Goal: Task Accomplishment & Management: Manage account settings

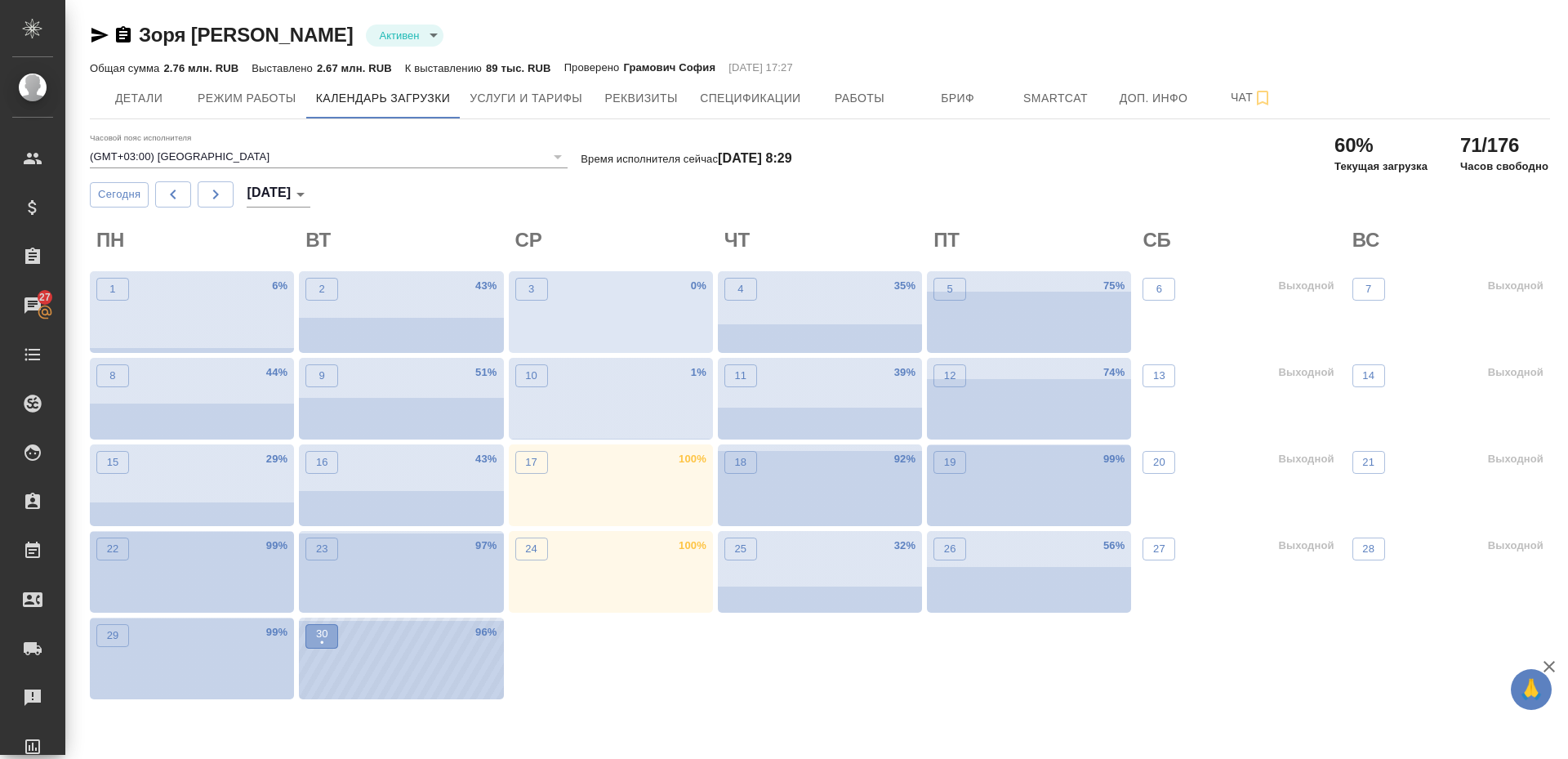
click at [318, 643] on p "•" at bounding box center [323, 643] width 12 height 17
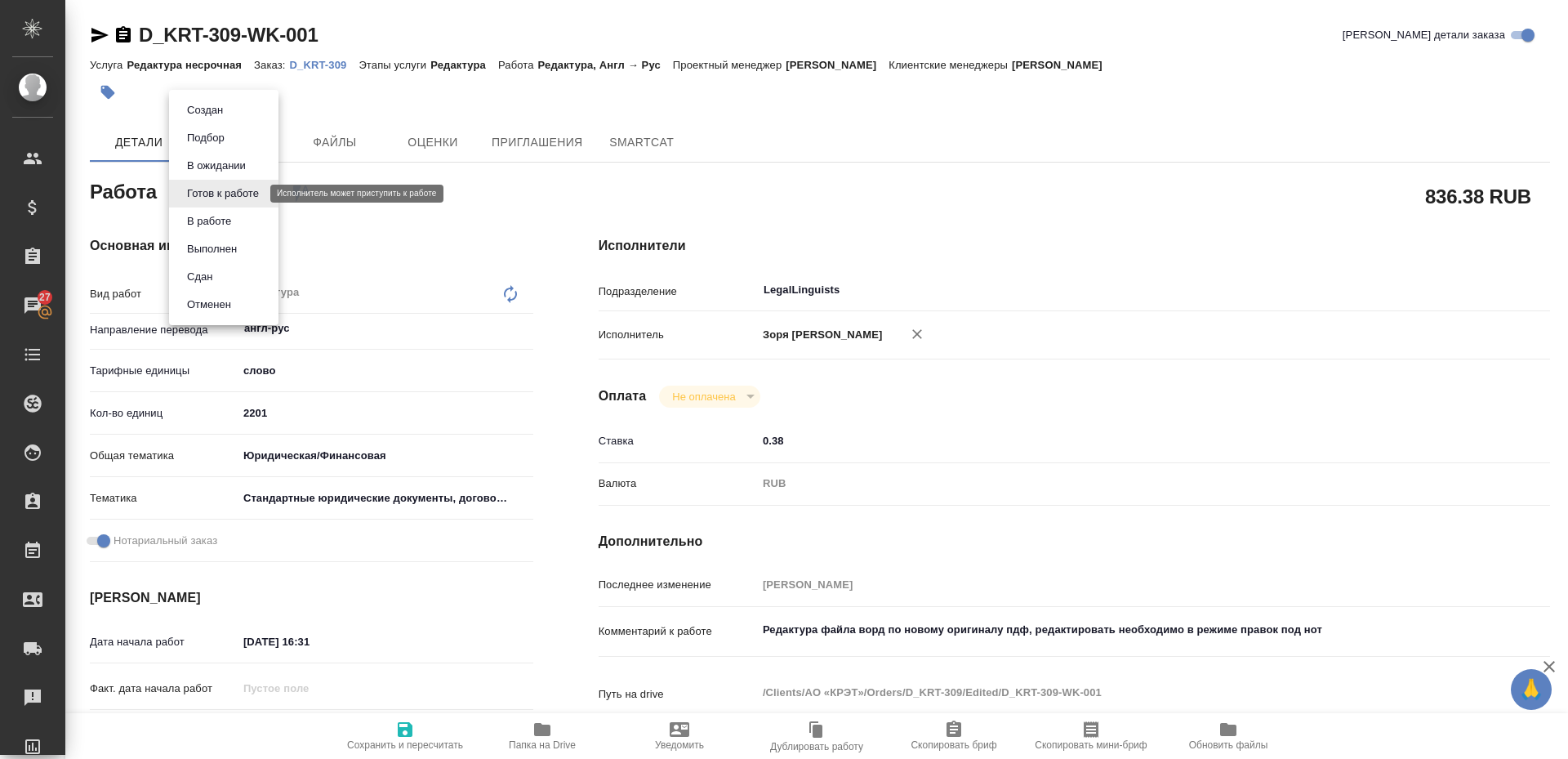
click at [243, 198] on body "🙏 .cls-1 fill:#fff; AWATERA Zoria Tatiana Клиенты Спецификации Заказы 27 Чаты T…" at bounding box center [784, 380] width 1568 height 759
click at [241, 223] on li "В работе" at bounding box center [223, 221] width 109 height 28
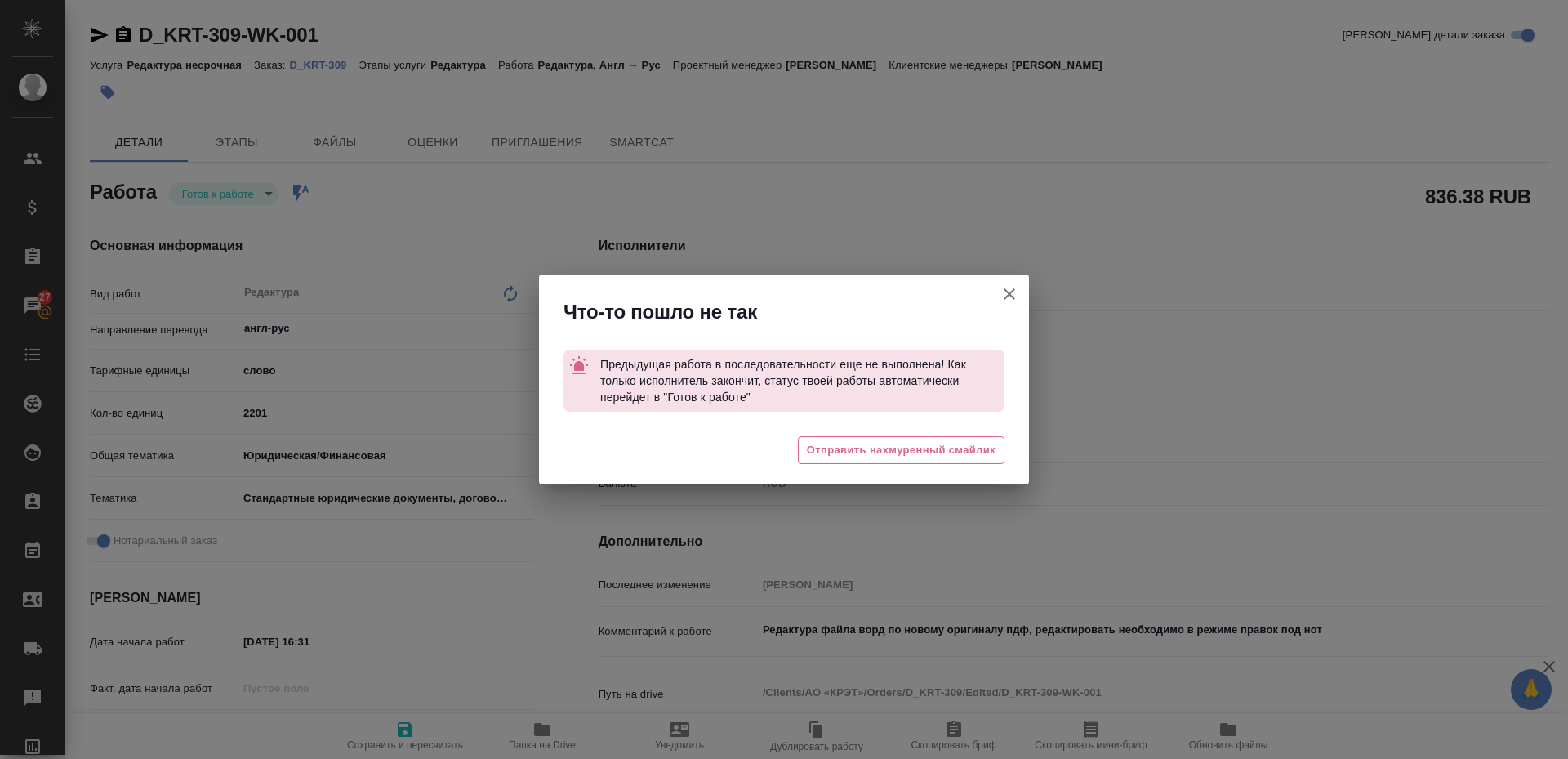
type textarea "x"
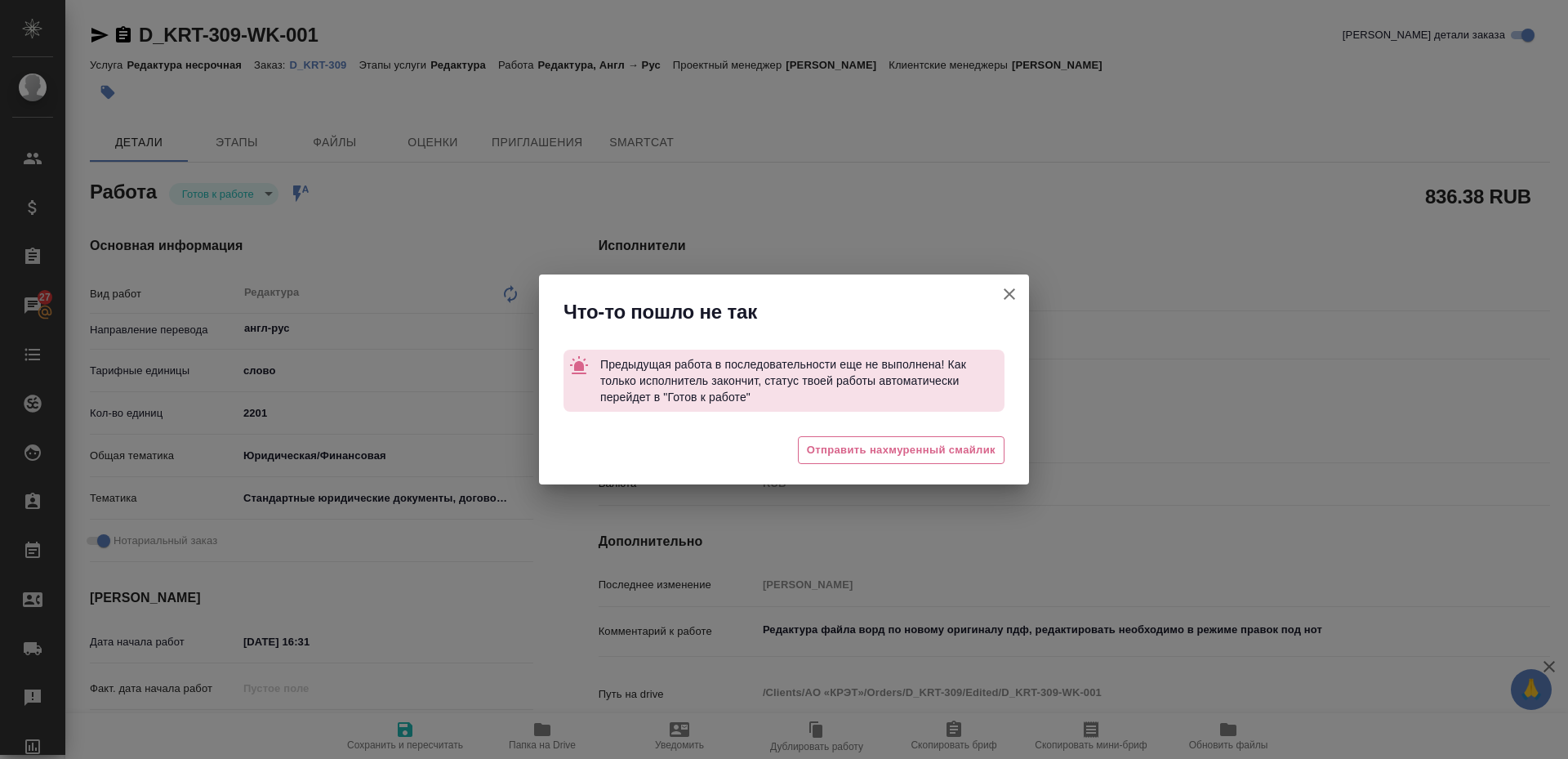
type textarea "x"
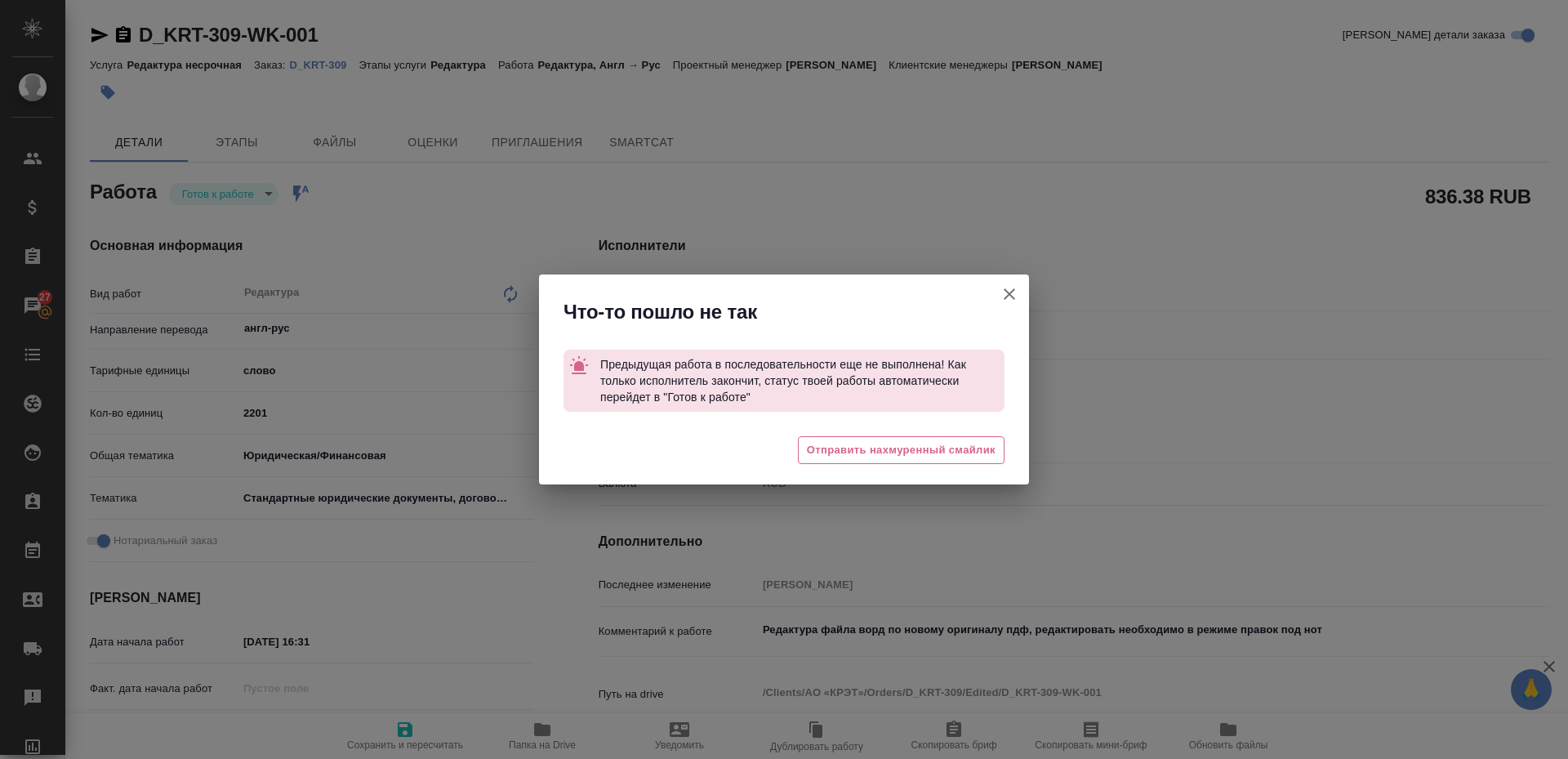
type textarea "x"
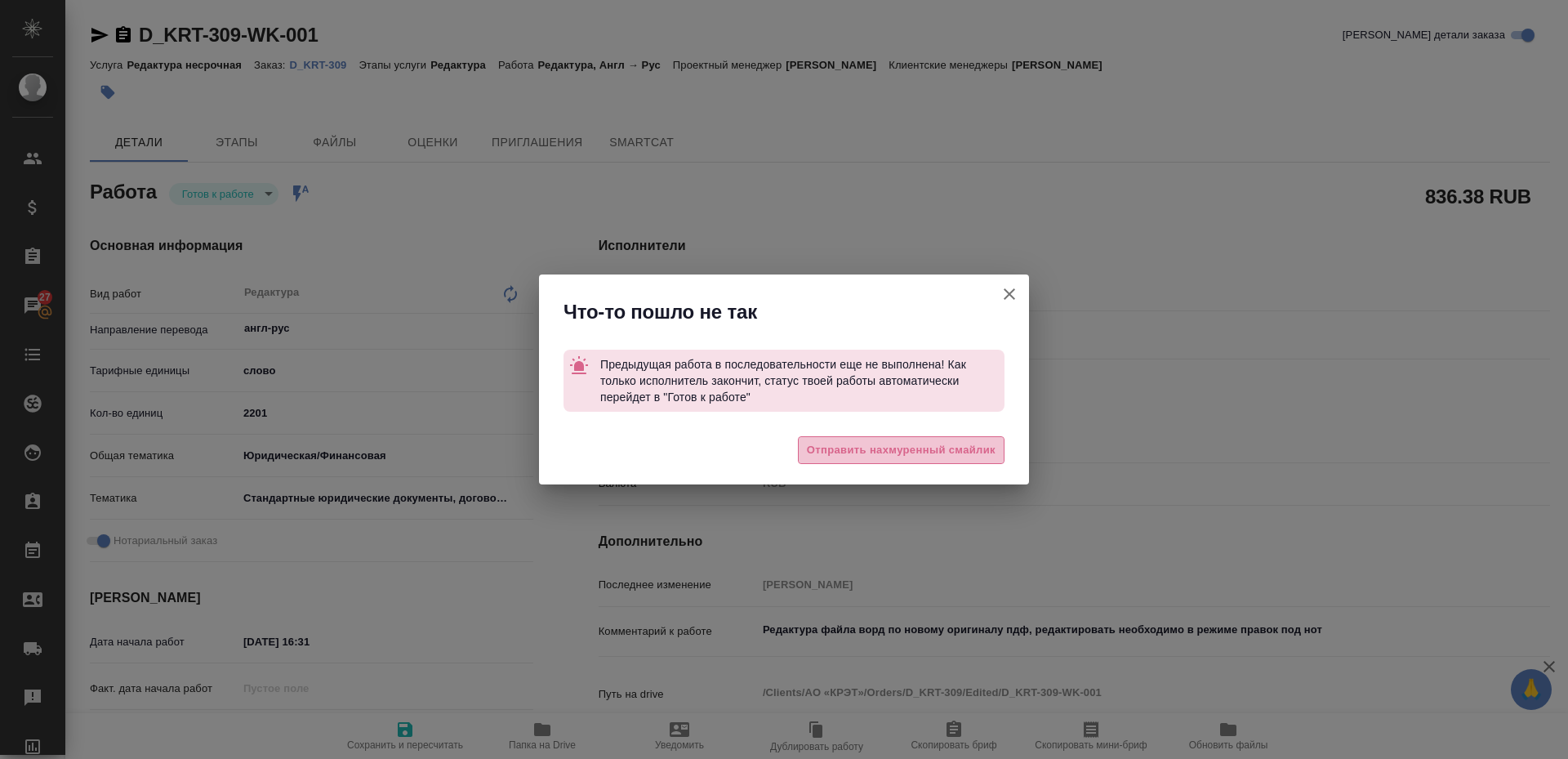
click at [820, 451] on span "Отправить нахмуренный смайлик" at bounding box center [901, 450] width 189 height 18
type textarea "x"
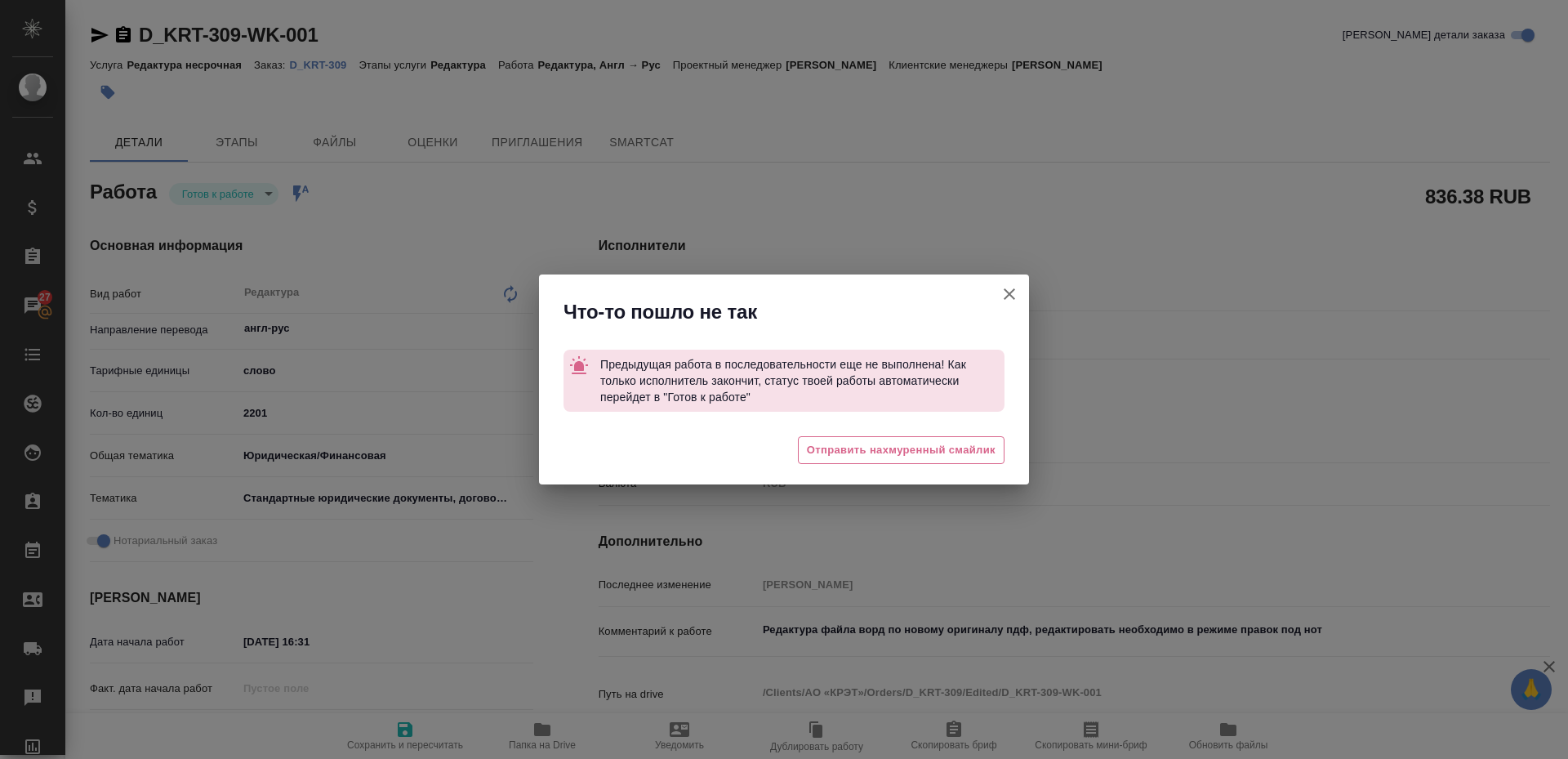
type textarea "x"
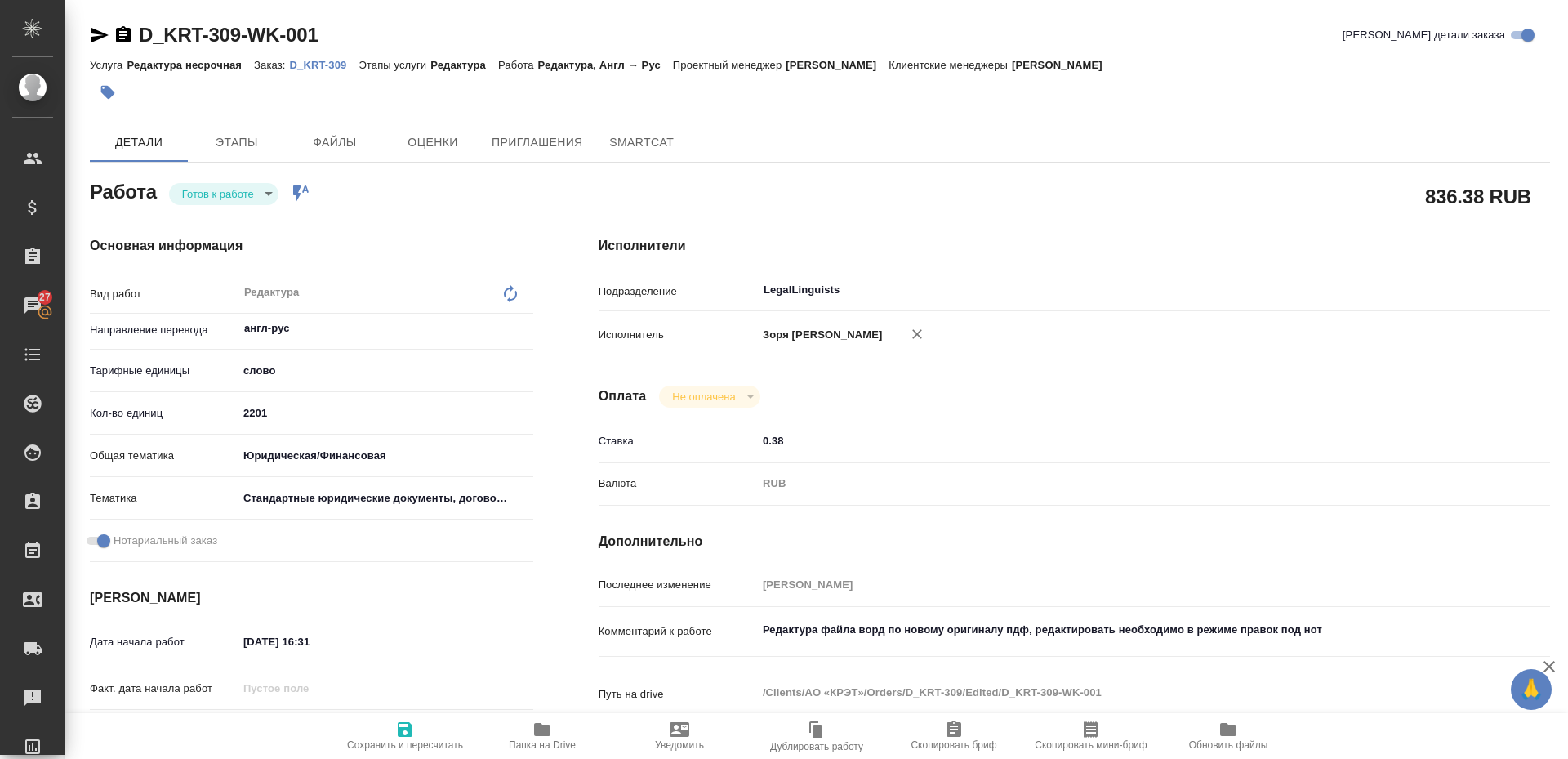
click at [545, 733] on icon "button" at bounding box center [542, 729] width 17 height 13
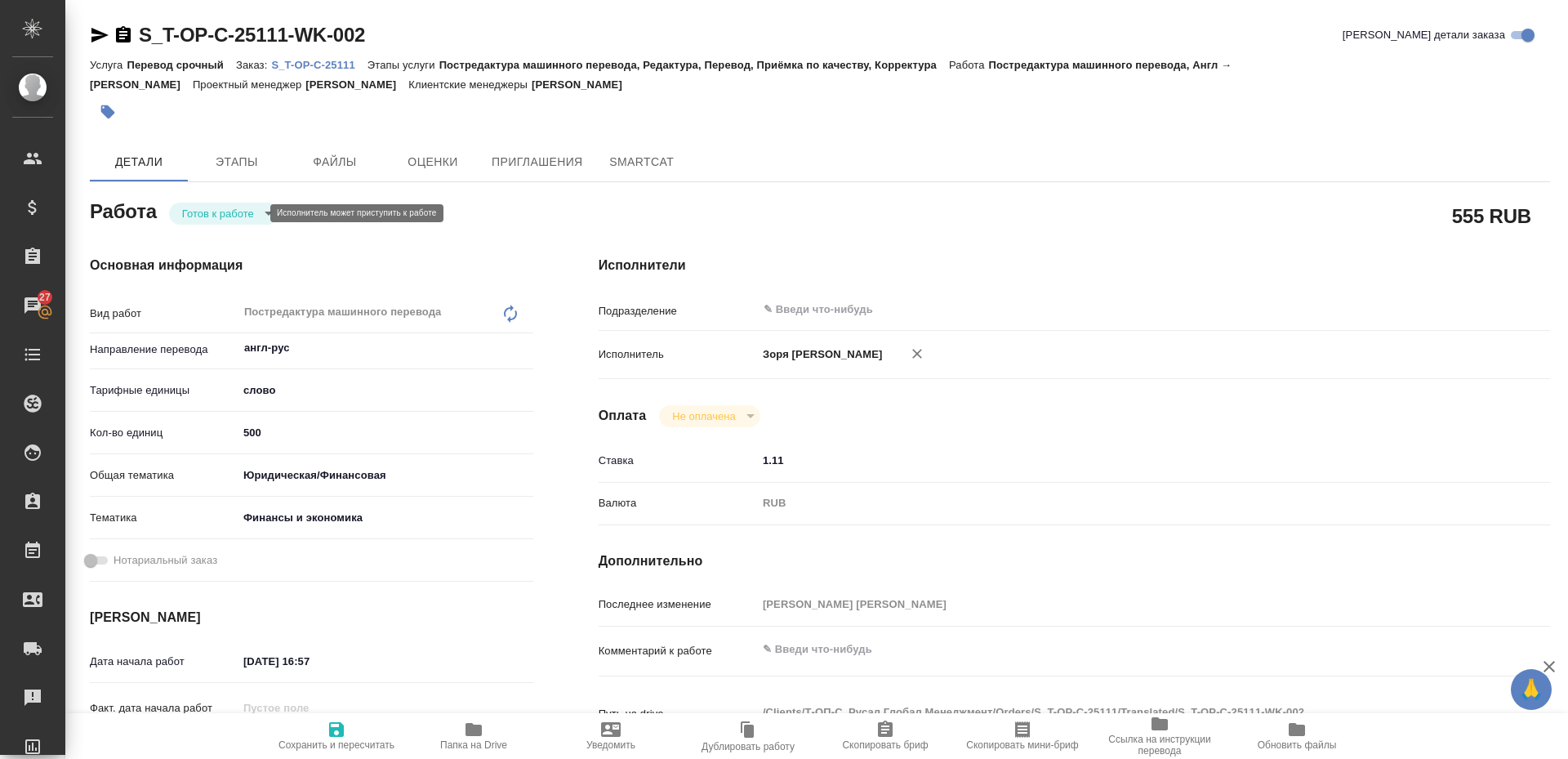
click at [222, 219] on body "🙏 .cls-1 fill:#fff; AWATERA Zoria Tatiana Клиенты Спецификации Заказы 27 Чаты T…" at bounding box center [784, 380] width 1568 height 759
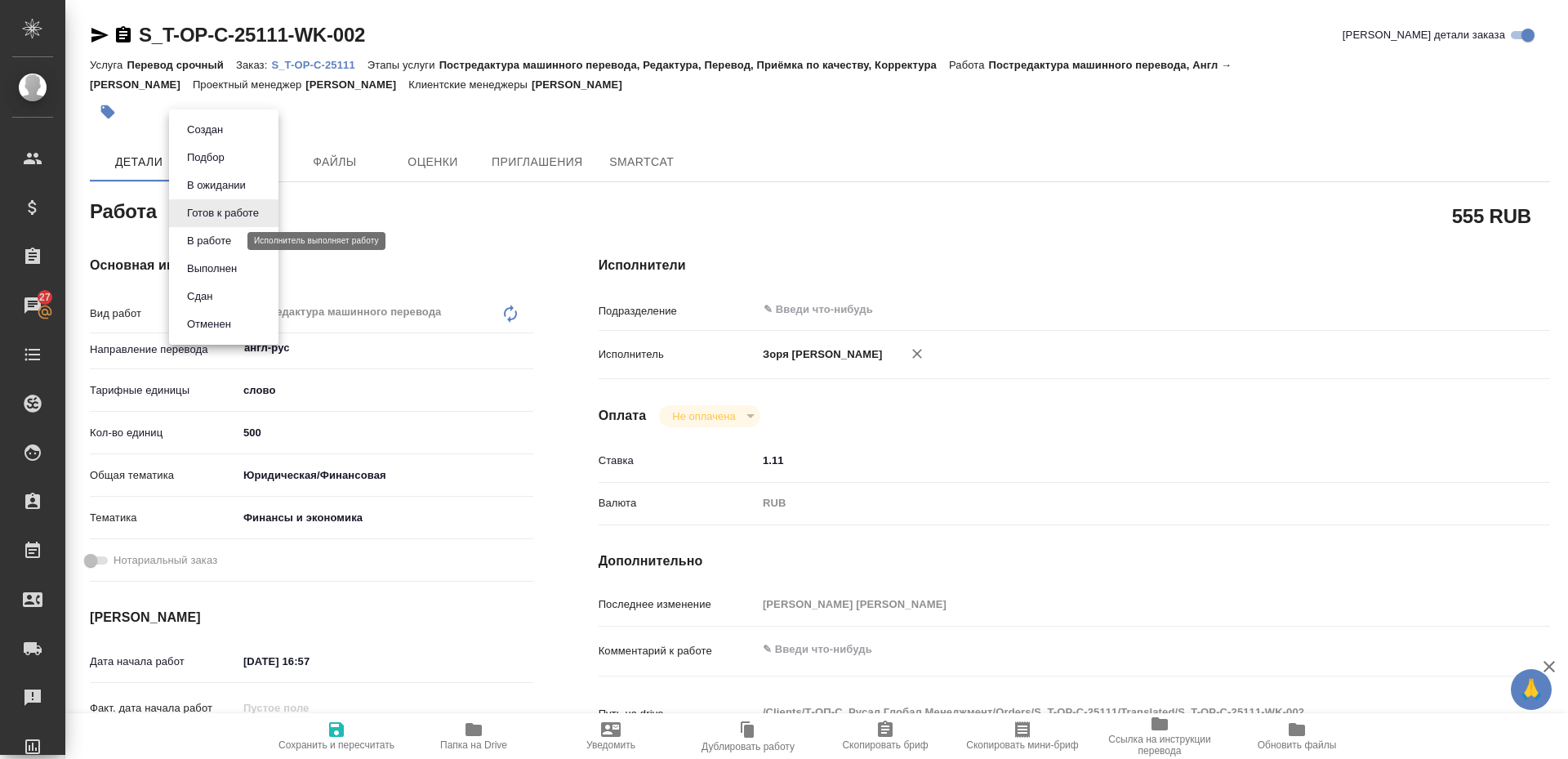
click at [214, 248] on button "В работе" at bounding box center [209, 240] width 54 height 18
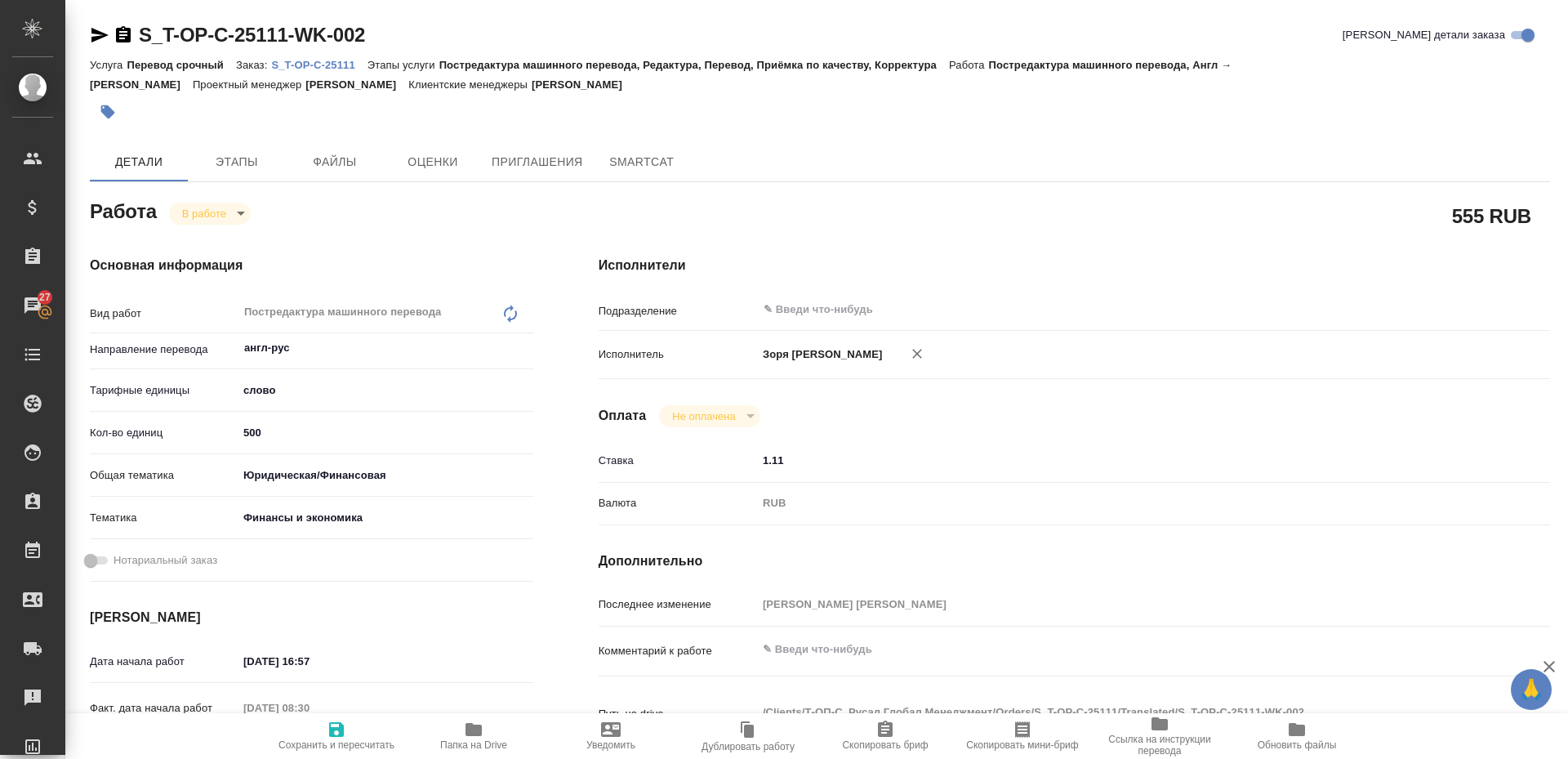
type textarea "x"
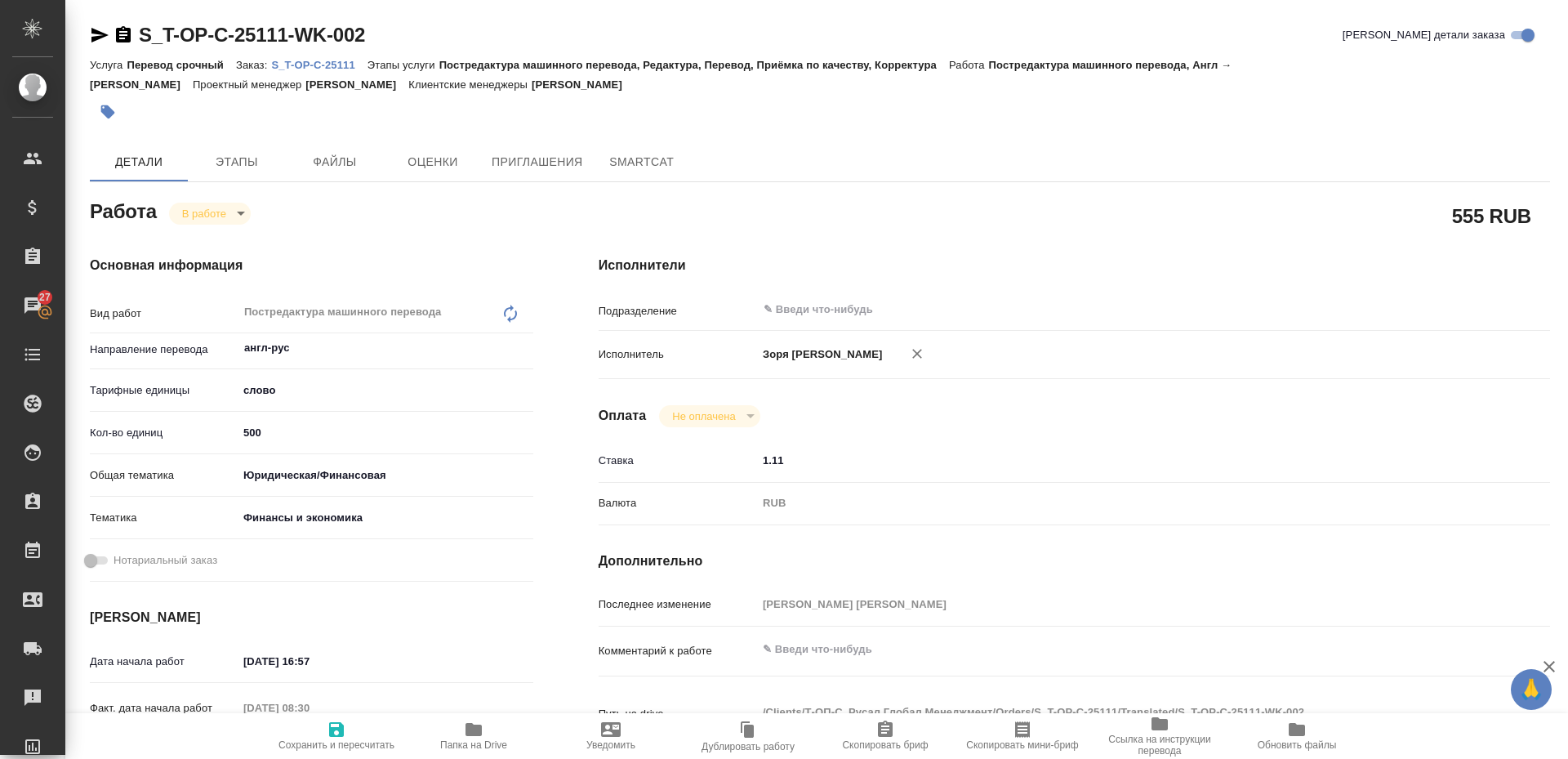
type textarea "x"
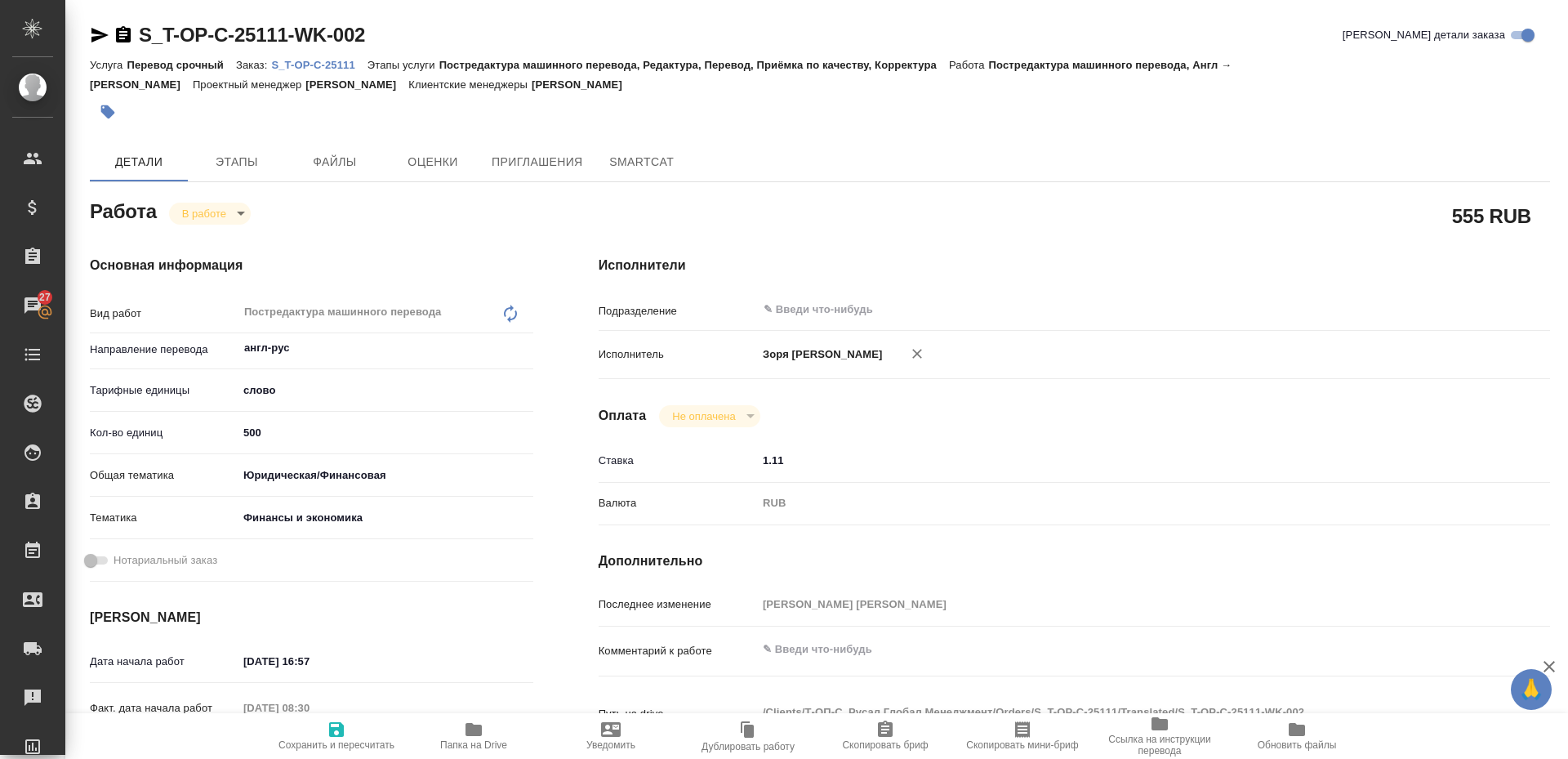
click at [484, 740] on span "Папка на Drive" at bounding box center [474, 745] width 67 height 11
type textarea "x"
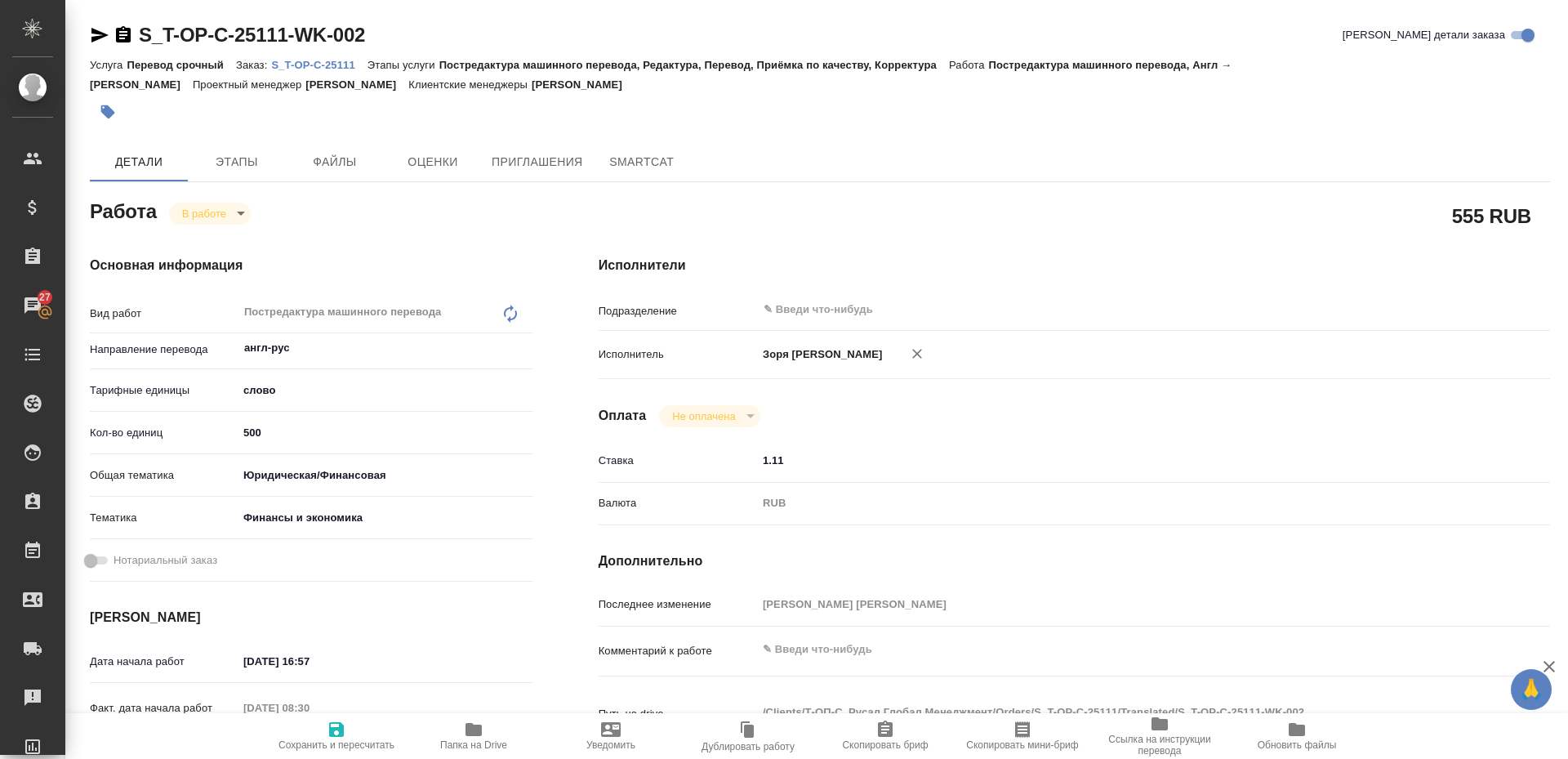
type textarea "x"
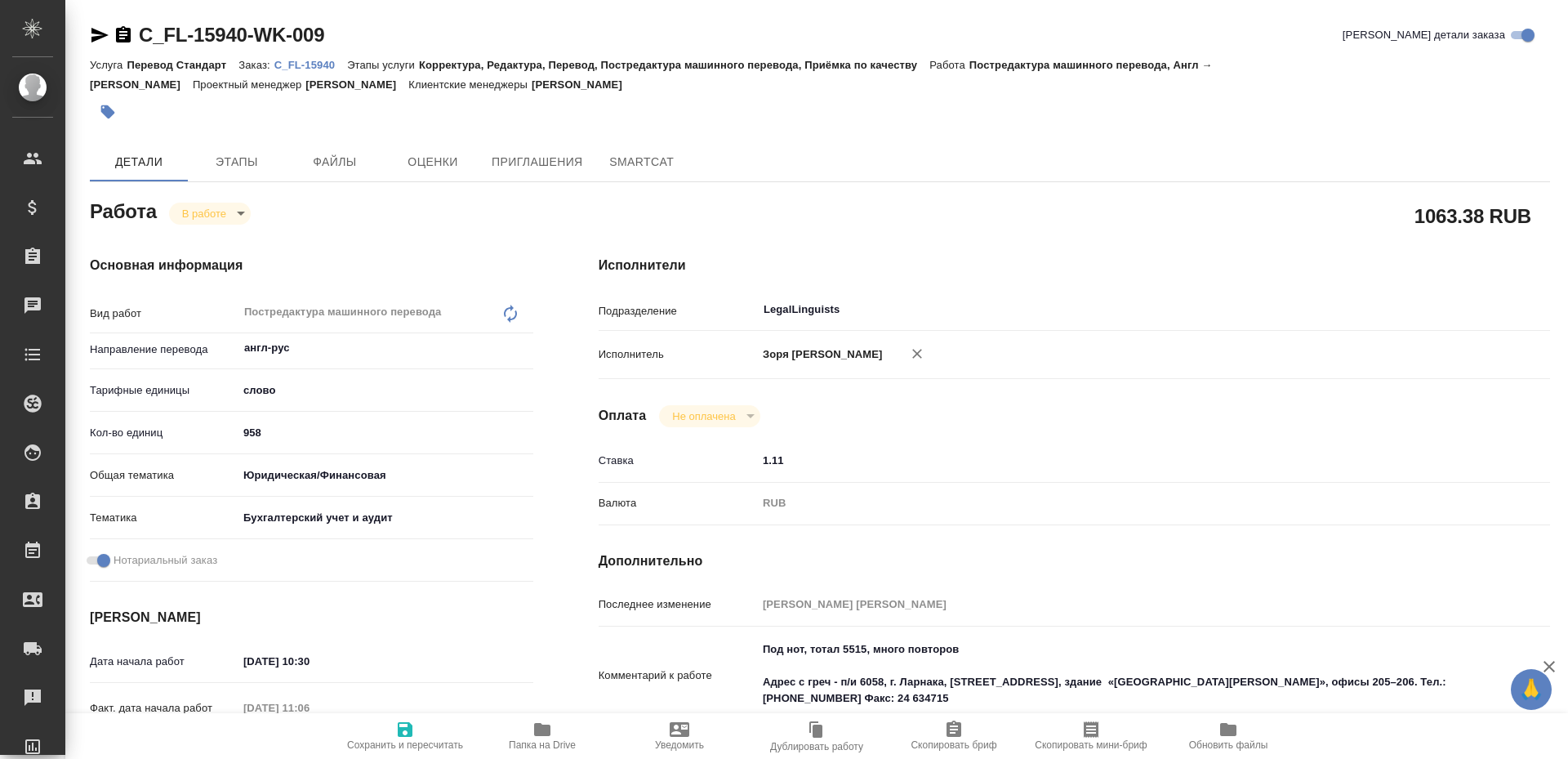
type textarea "x"
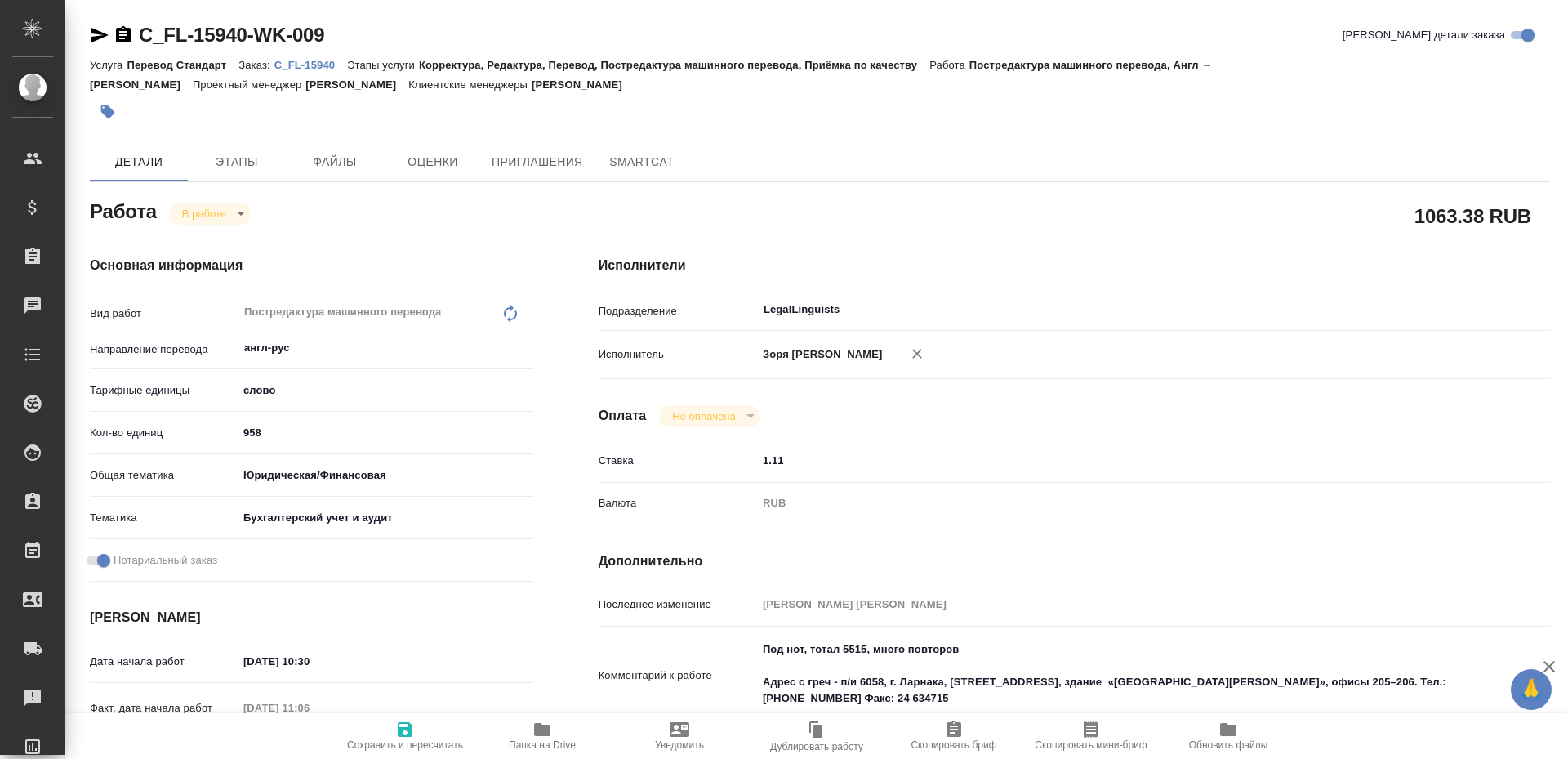
type textarea "x"
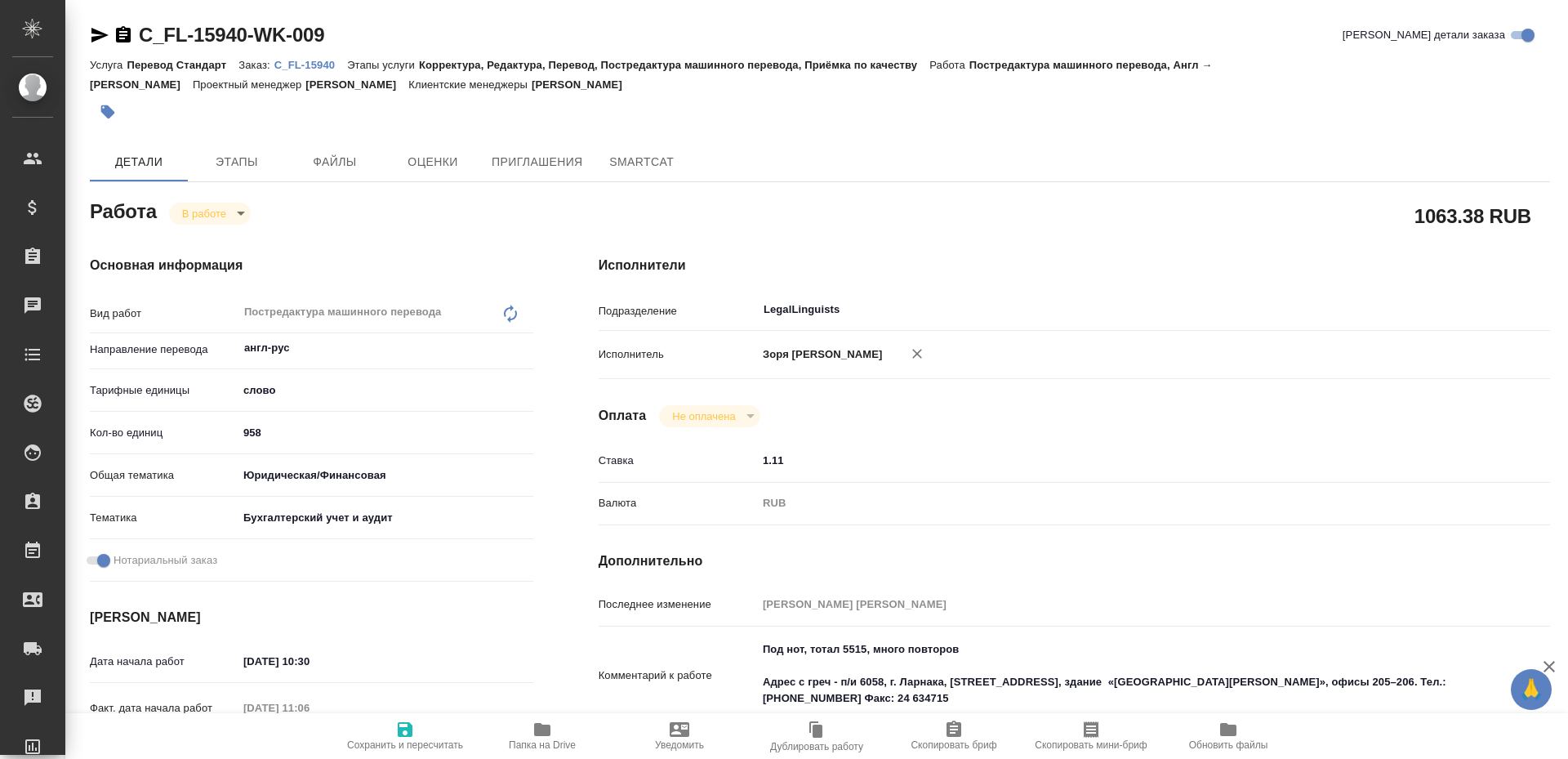
scroll to position [354, 0]
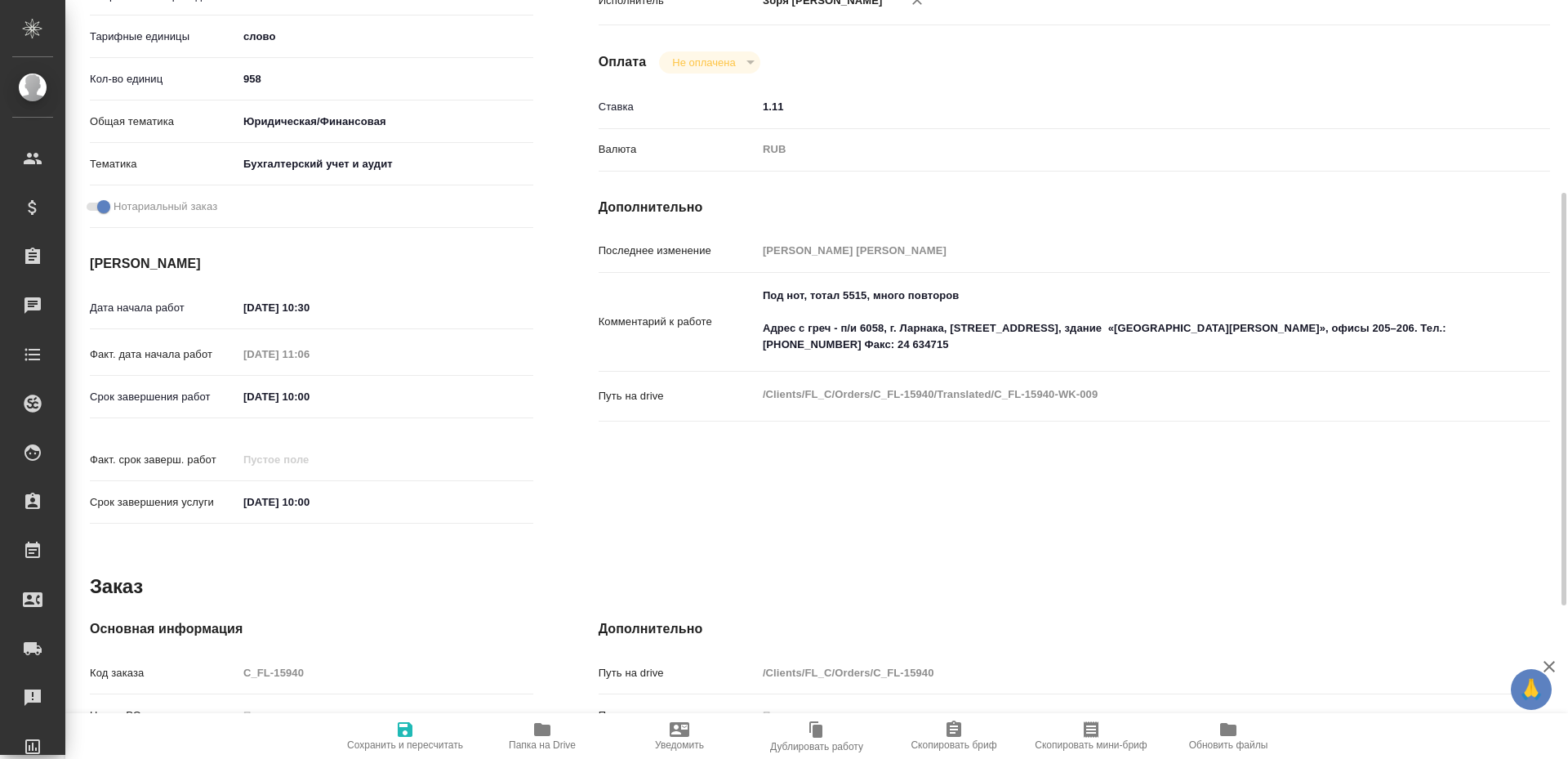
type textarea "x"
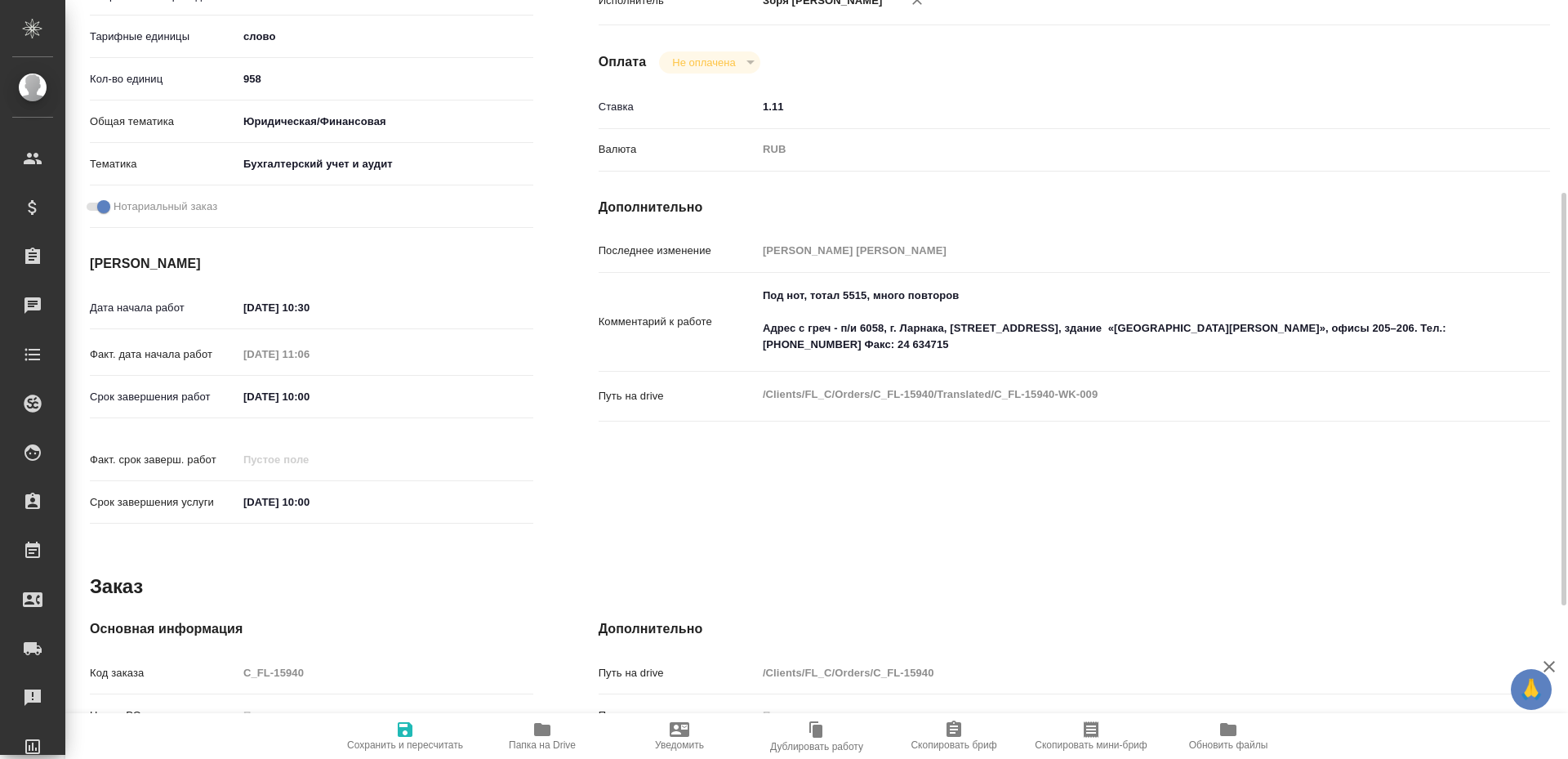
type textarea "x"
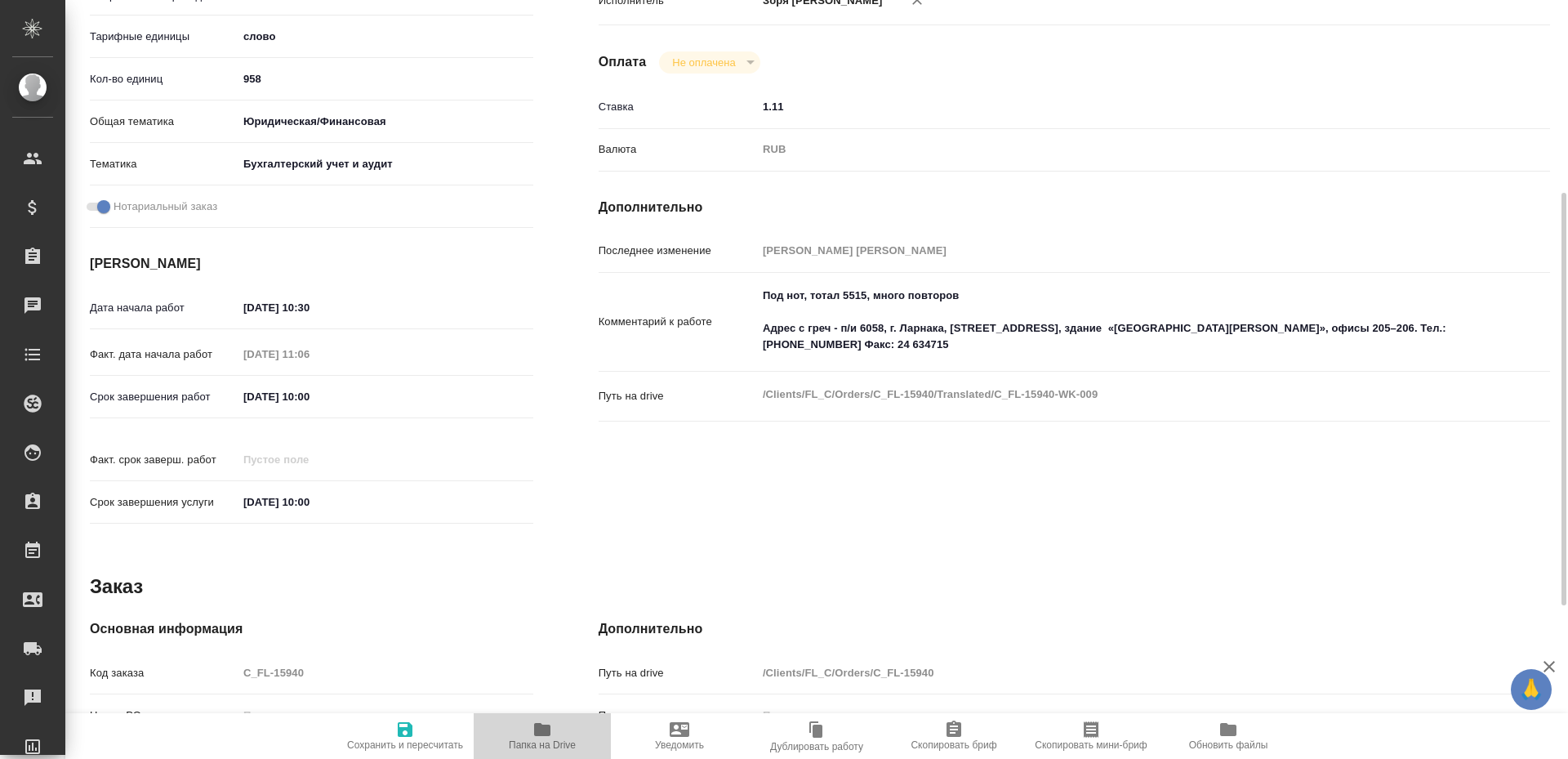
click at [554, 731] on span "Папка на Drive" at bounding box center [542, 735] width 118 height 31
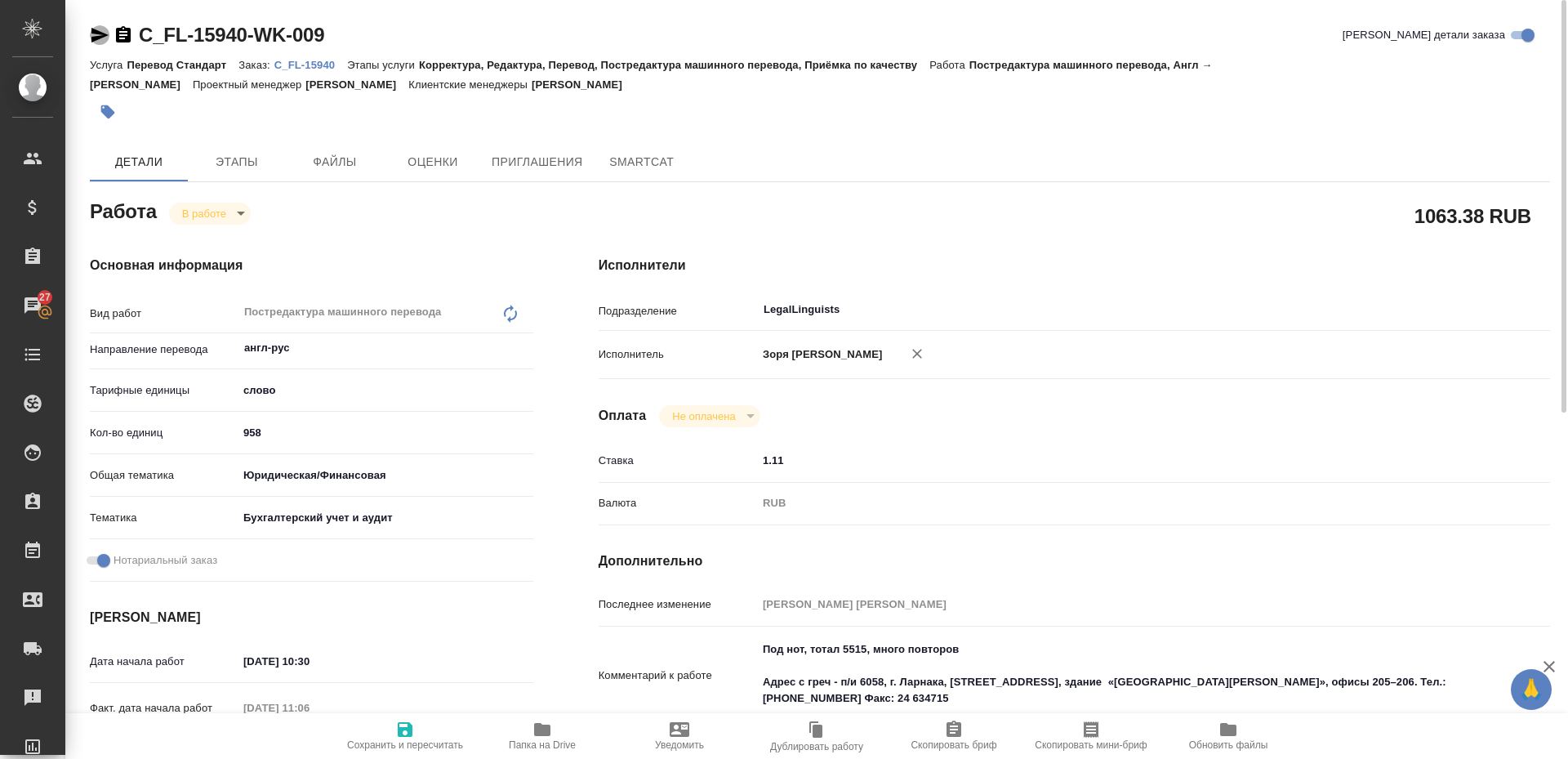
click at [96, 37] on icon "button" at bounding box center [101, 35] width 17 height 15
type textarea "x"
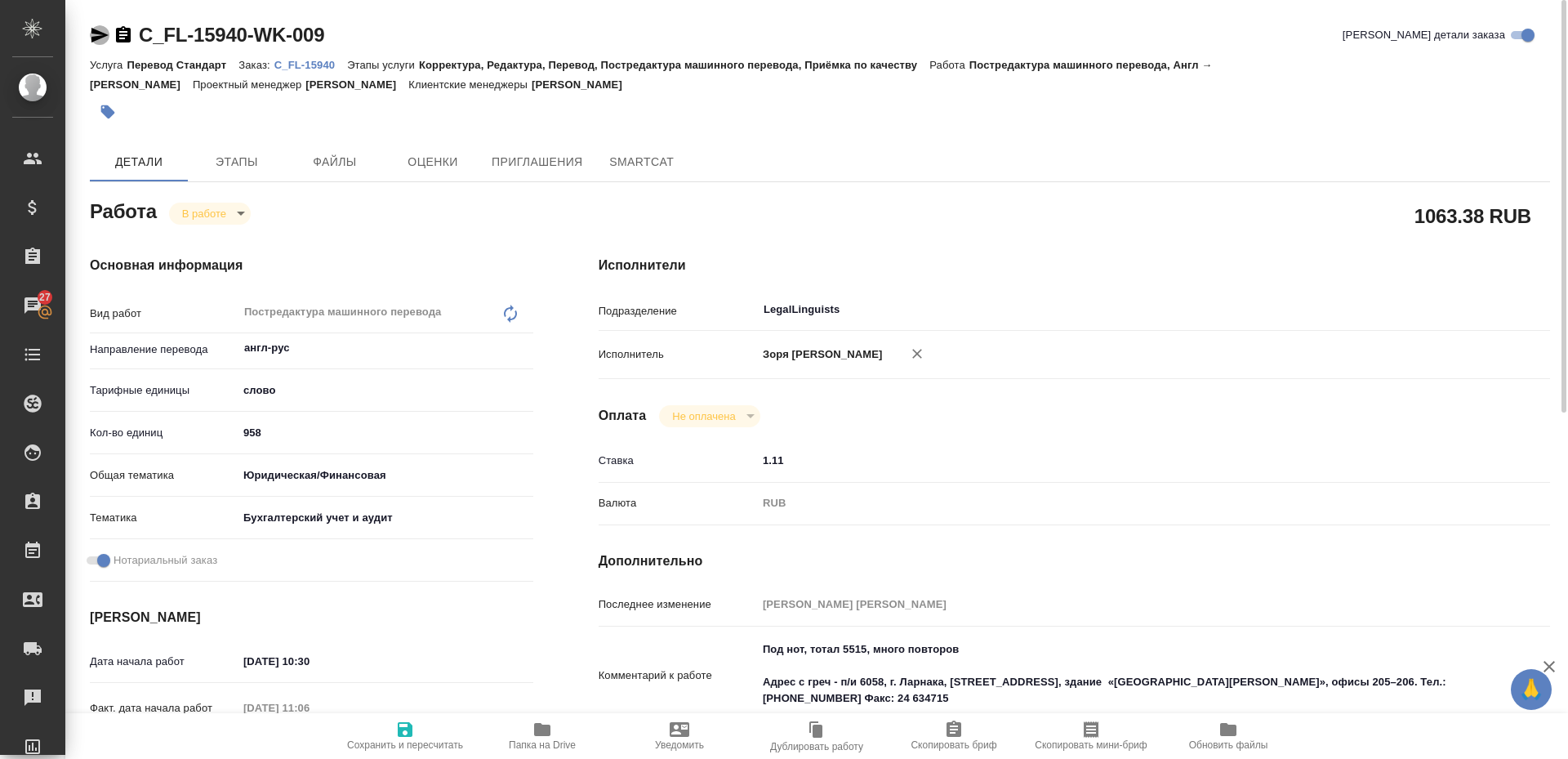
type textarea "x"
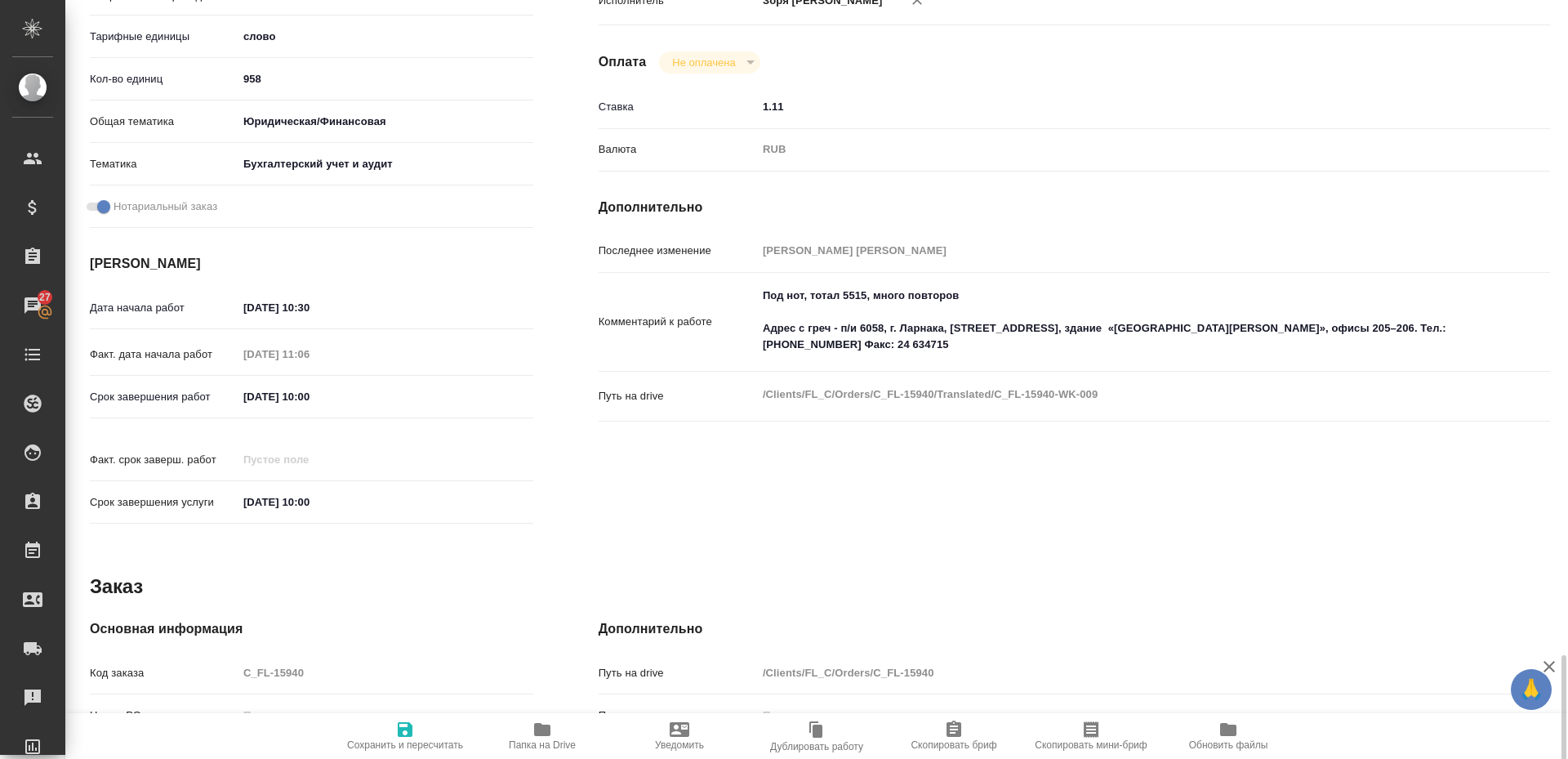
scroll to position [659, 0]
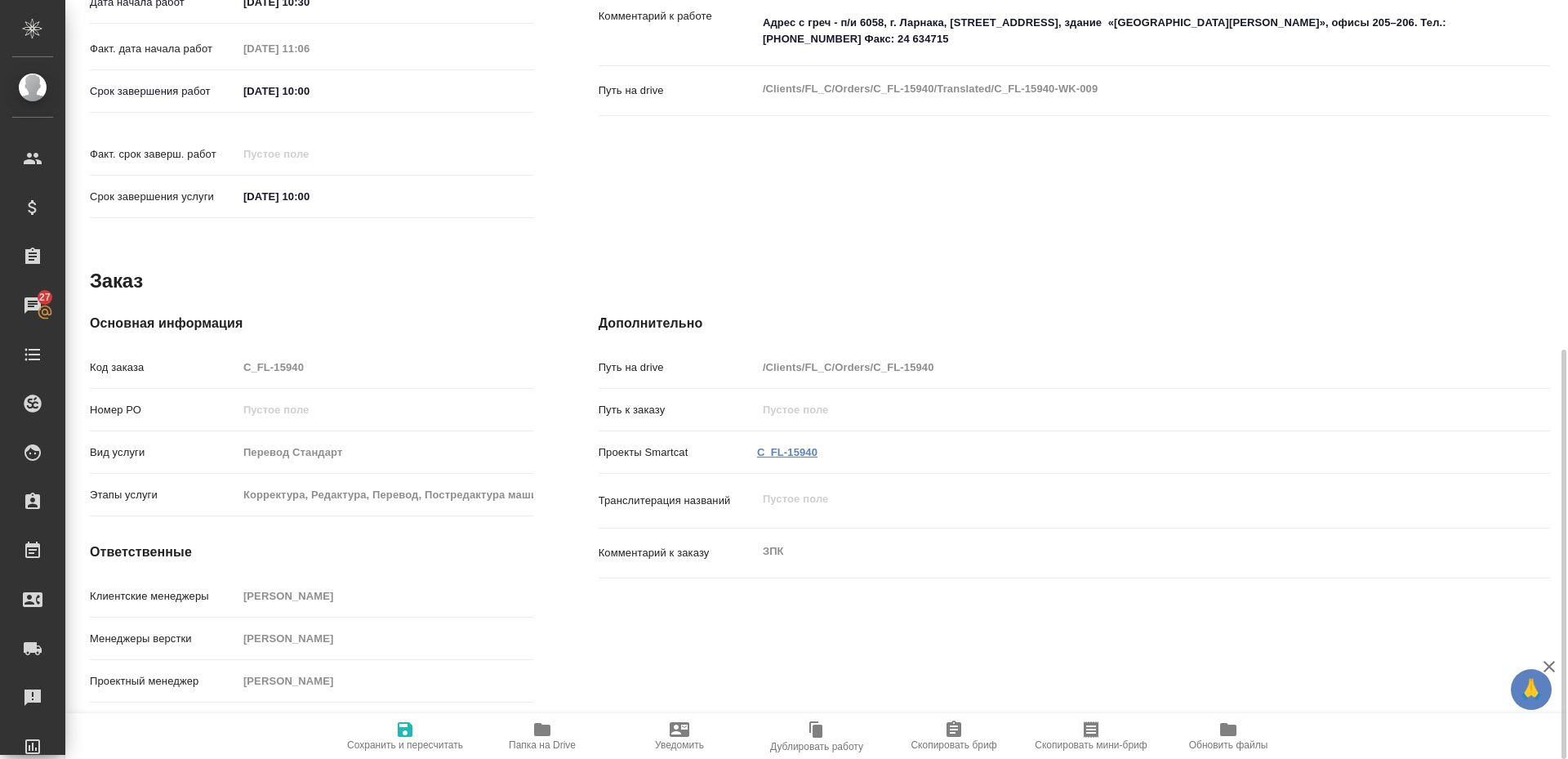
click at [806, 446] on link "C_FL-15940" at bounding box center [787, 452] width 60 height 12
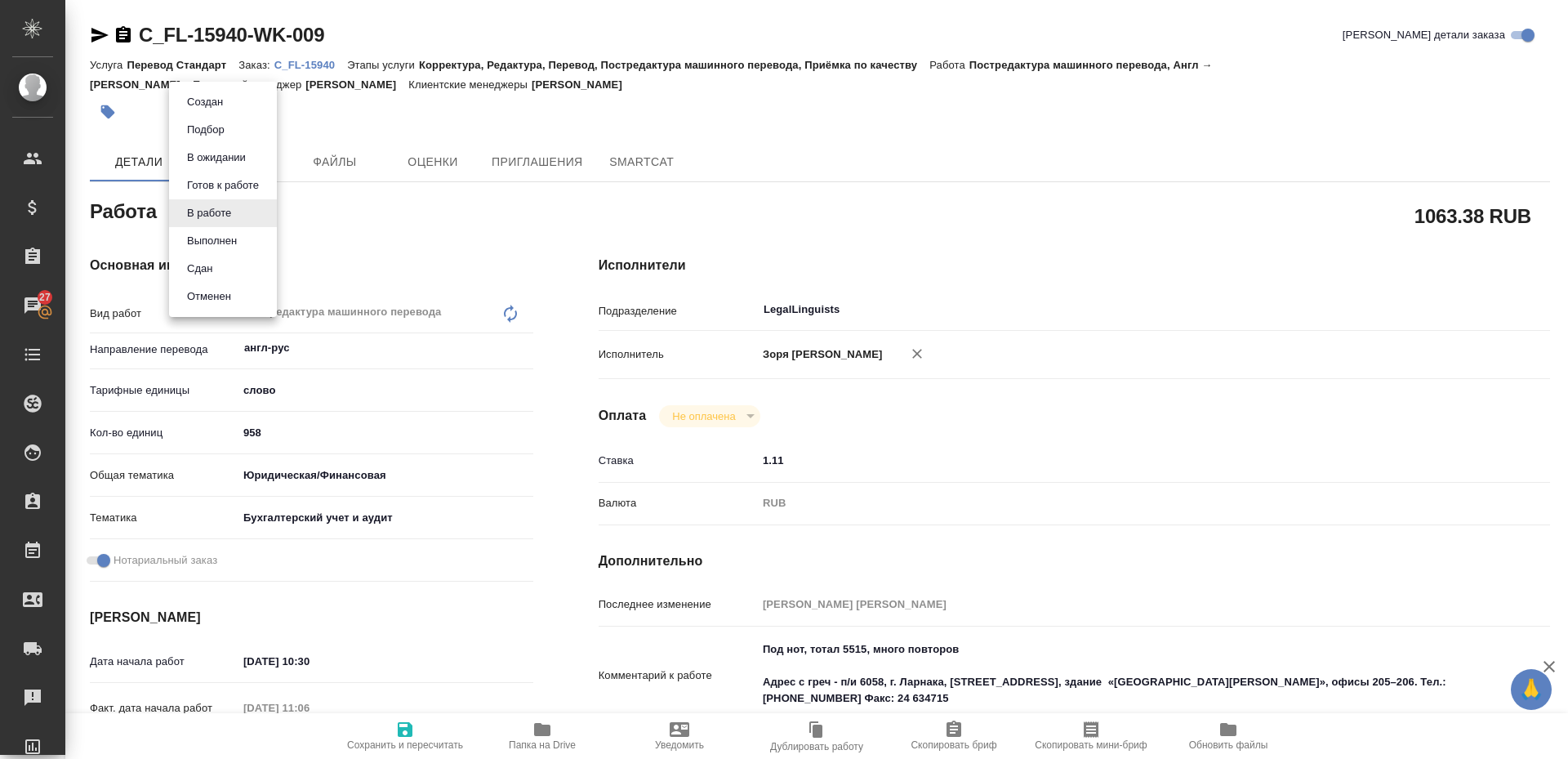
click at [221, 217] on body "🙏 .cls-1 fill:#fff; AWATERA [PERSON_NAME] Спецификации Заказы 27 Чаты Todo Прое…" at bounding box center [784, 380] width 1568 height 759
click at [224, 248] on button "Выполнен" at bounding box center [212, 240] width 59 height 18
type textarea "x"
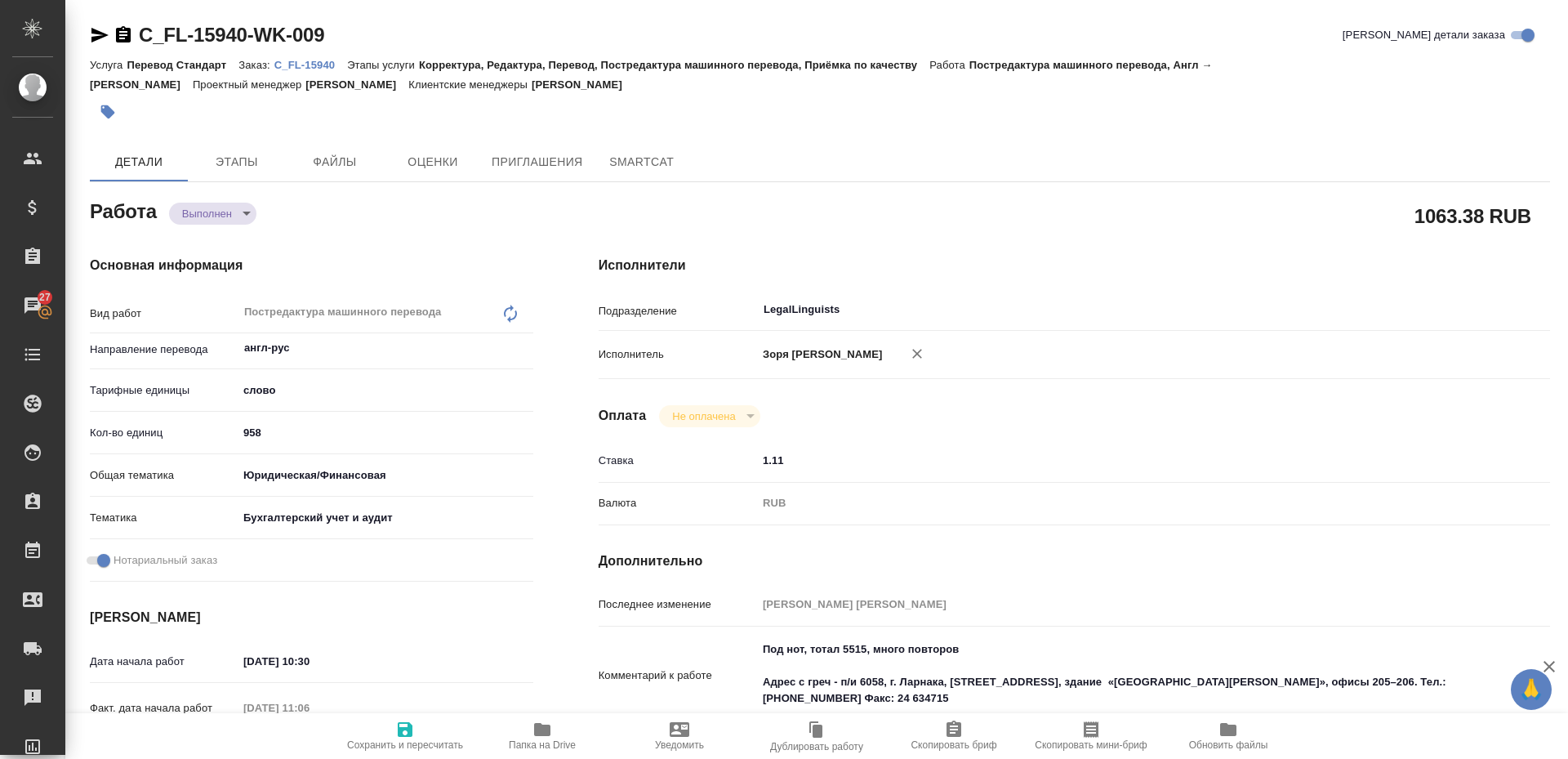
type textarea "x"
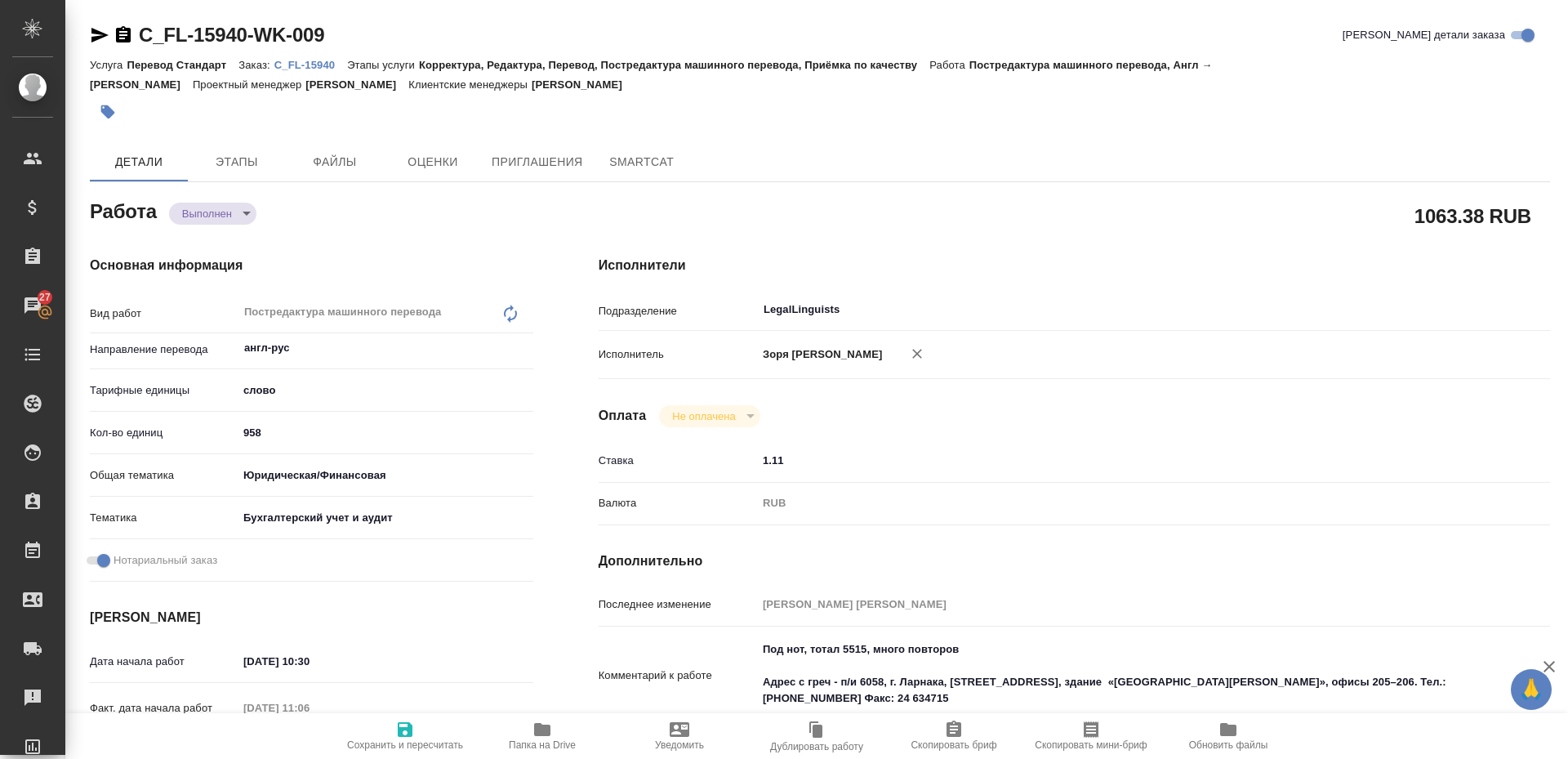
type textarea "x"
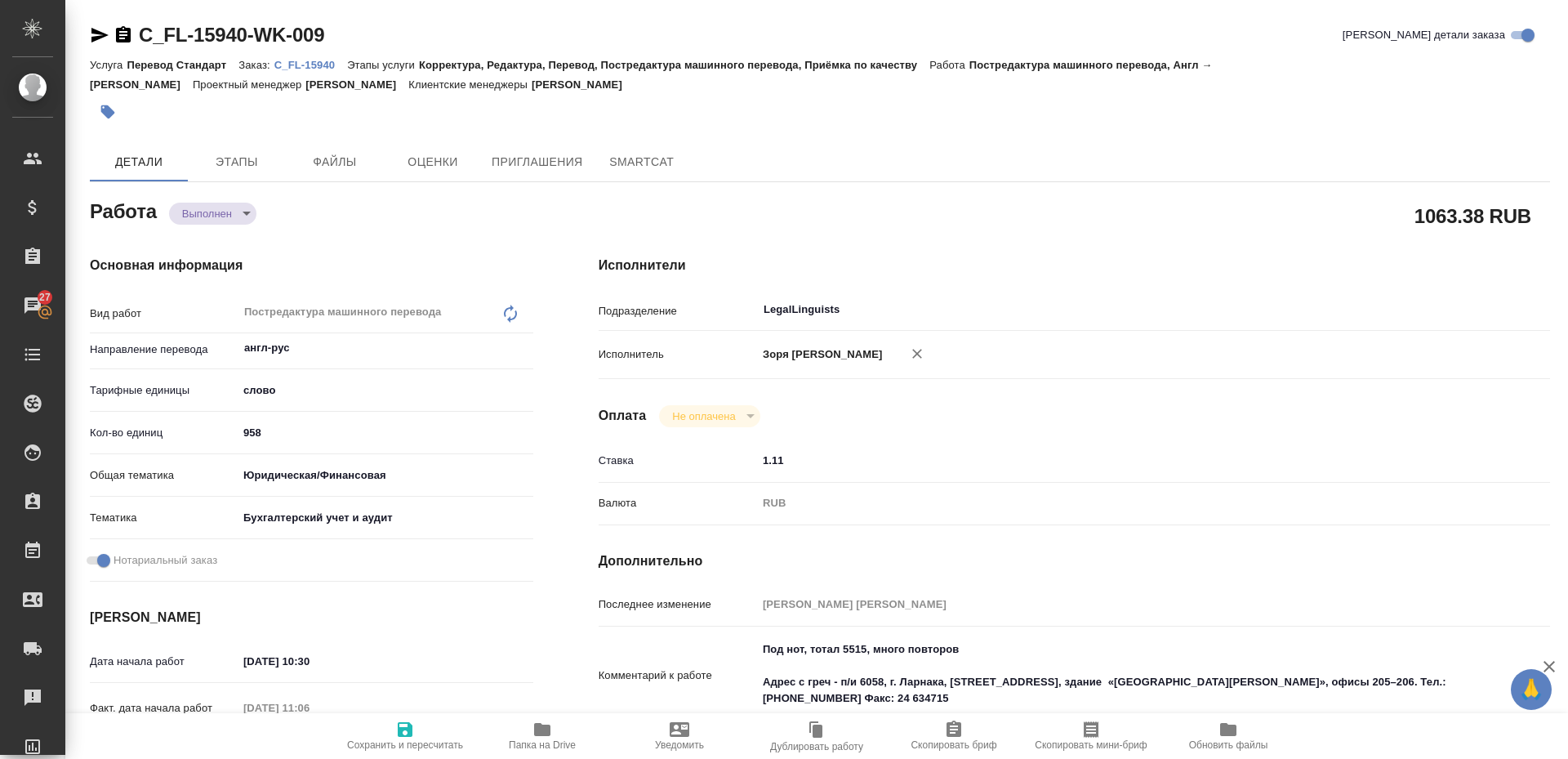
type textarea "x"
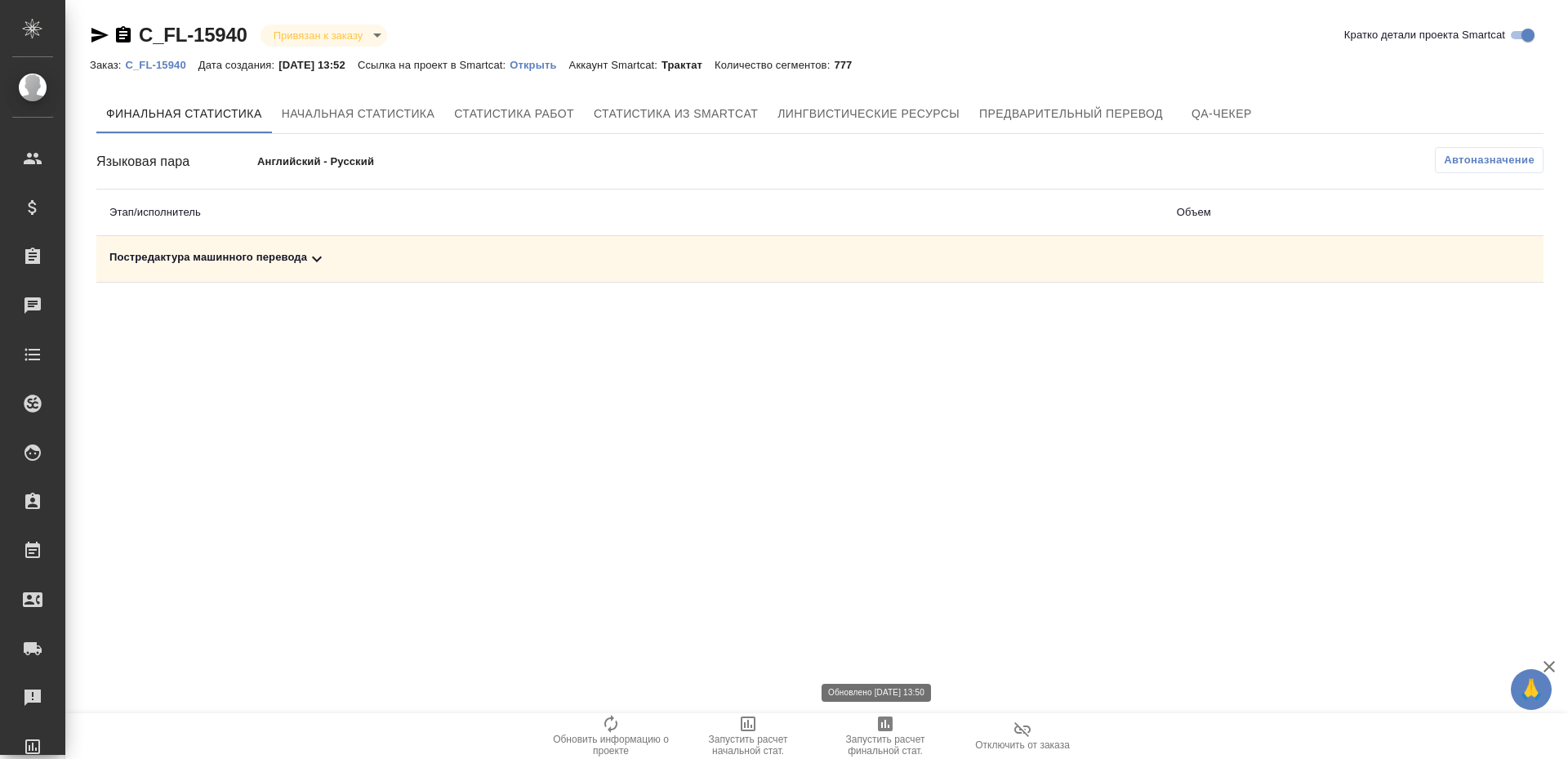
click at [895, 727] on span "Запустить расчет финальной стат." at bounding box center [885, 735] width 118 height 43
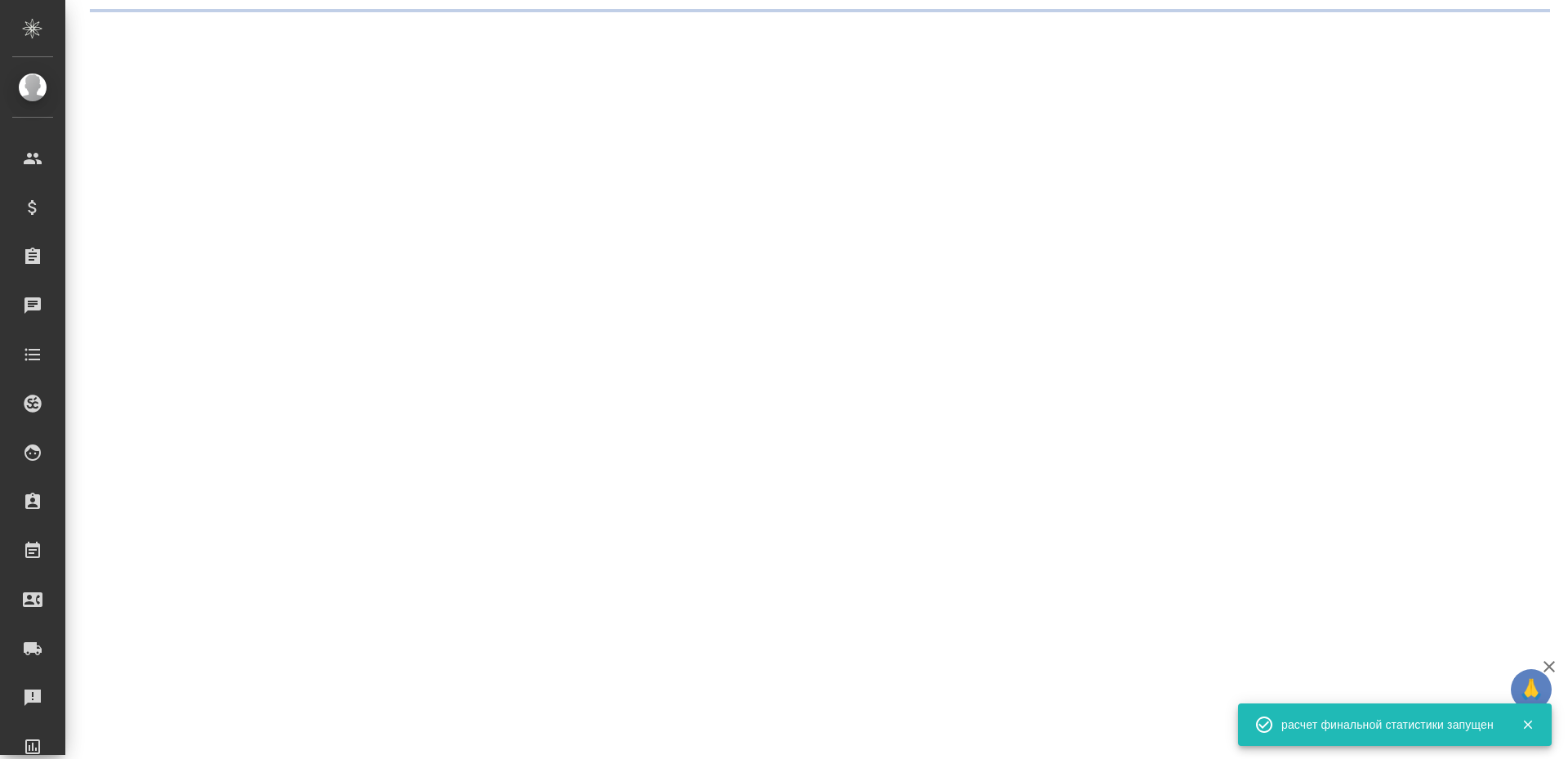
click at [219, 235] on div ".cls-1 fill:#fff; AWATERA [PERSON_NAME] Спецификации Заказы Чаты Todo Проекты S…" at bounding box center [784, 380] width 1568 height 759
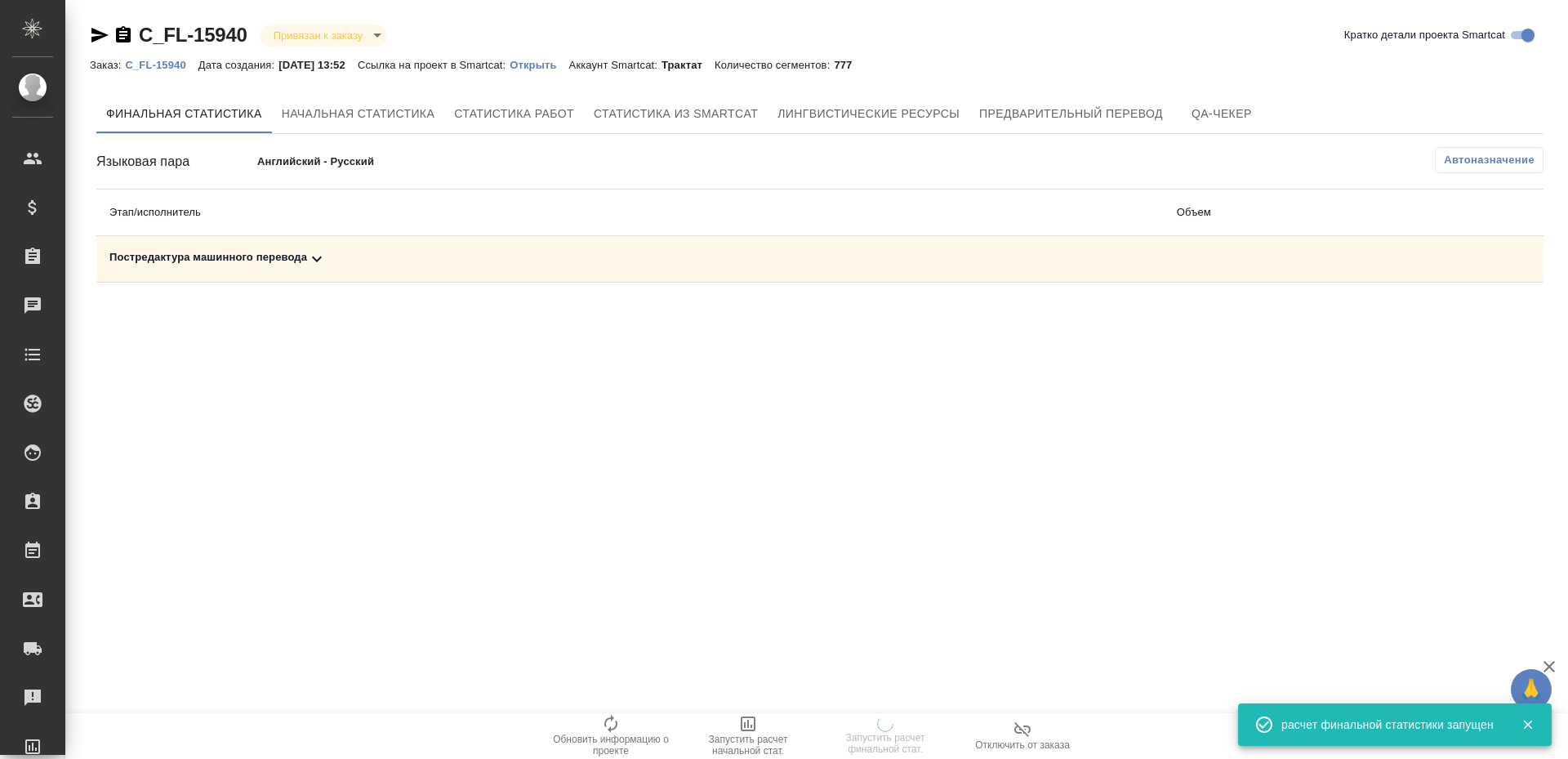
click at [225, 261] on div "Постредактура машинного перевода" at bounding box center [630, 259] width 1042 height 19
